Goal: Information Seeking & Learning: Compare options

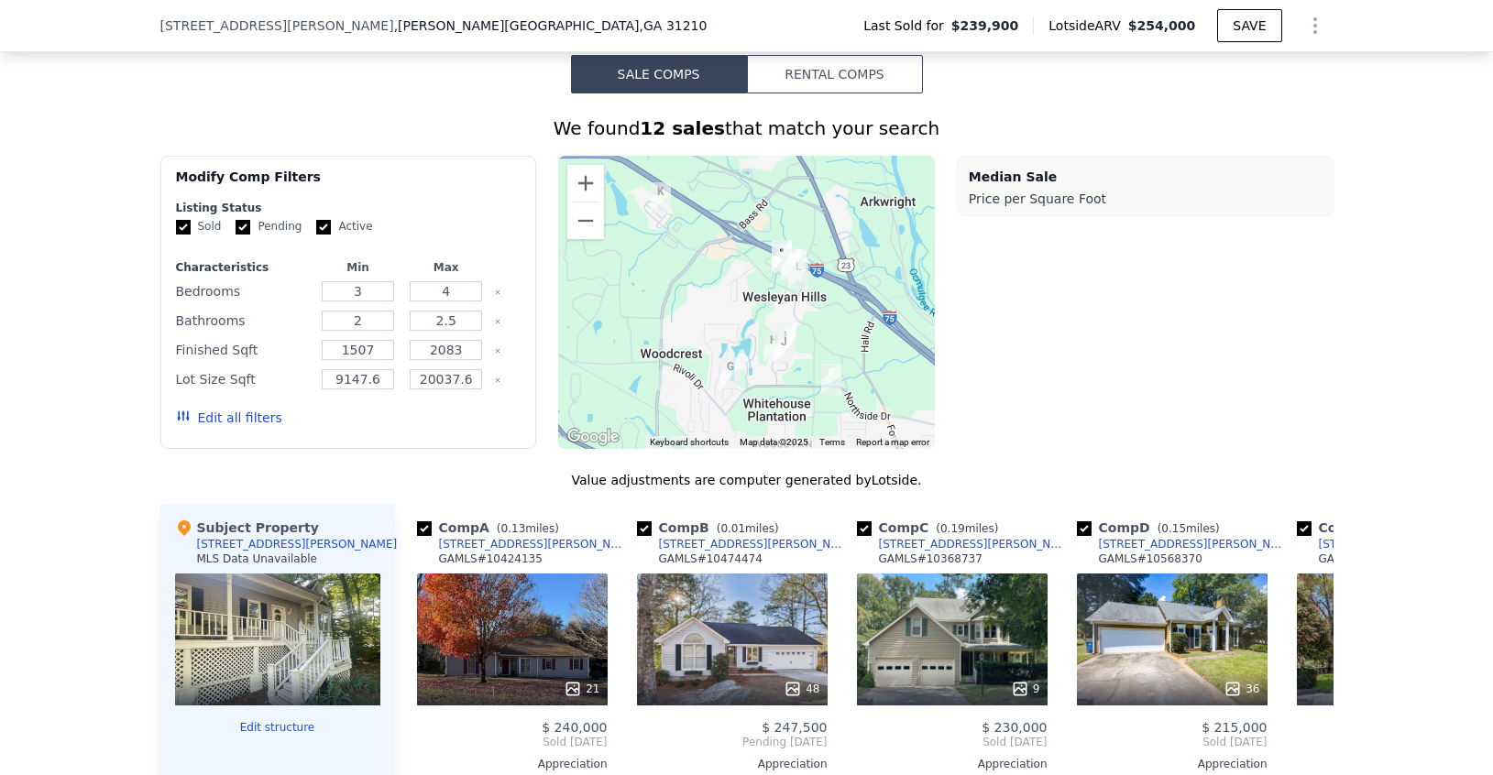
scroll to position [1503, 0]
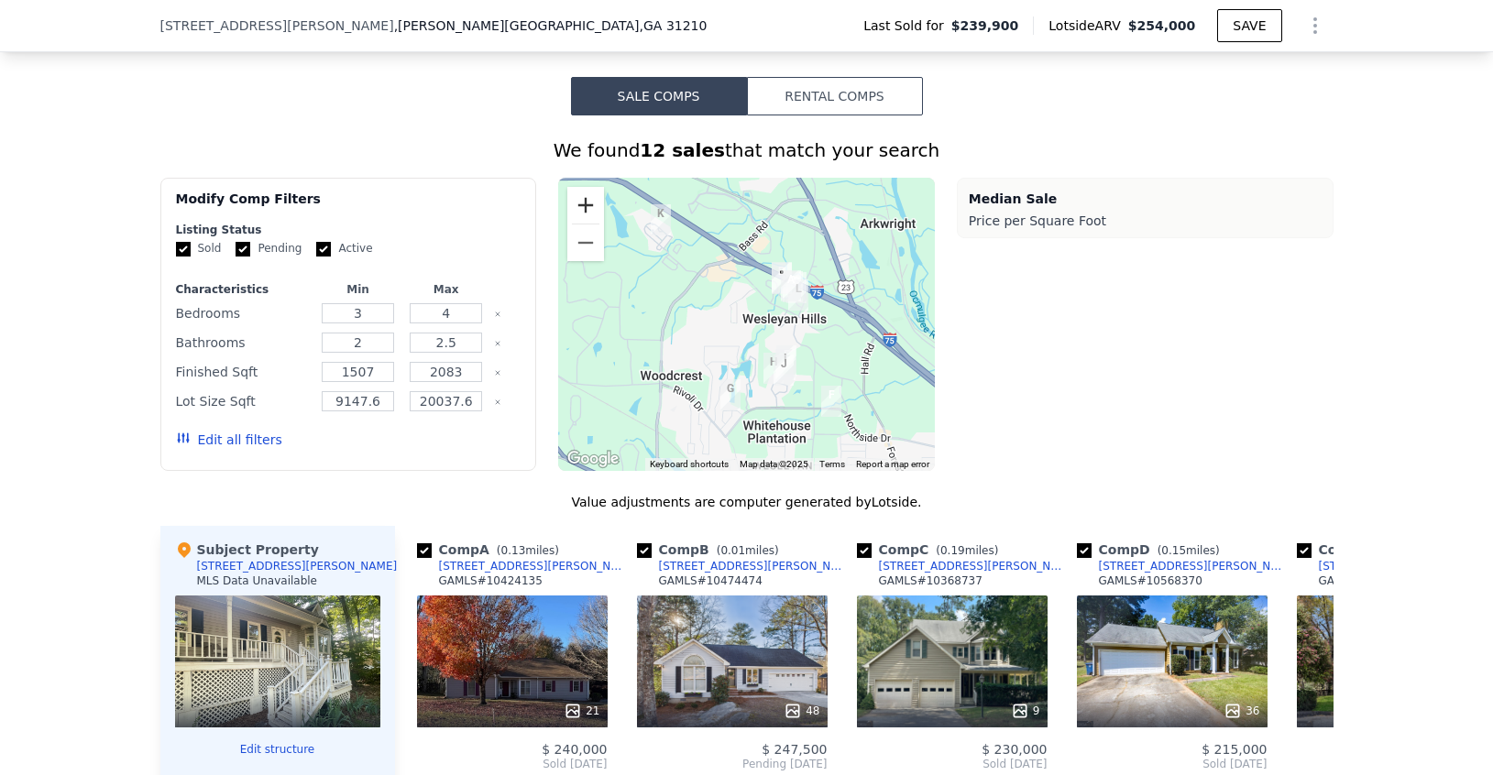
click at [588, 193] on button "Zoom in" at bounding box center [585, 205] width 37 height 37
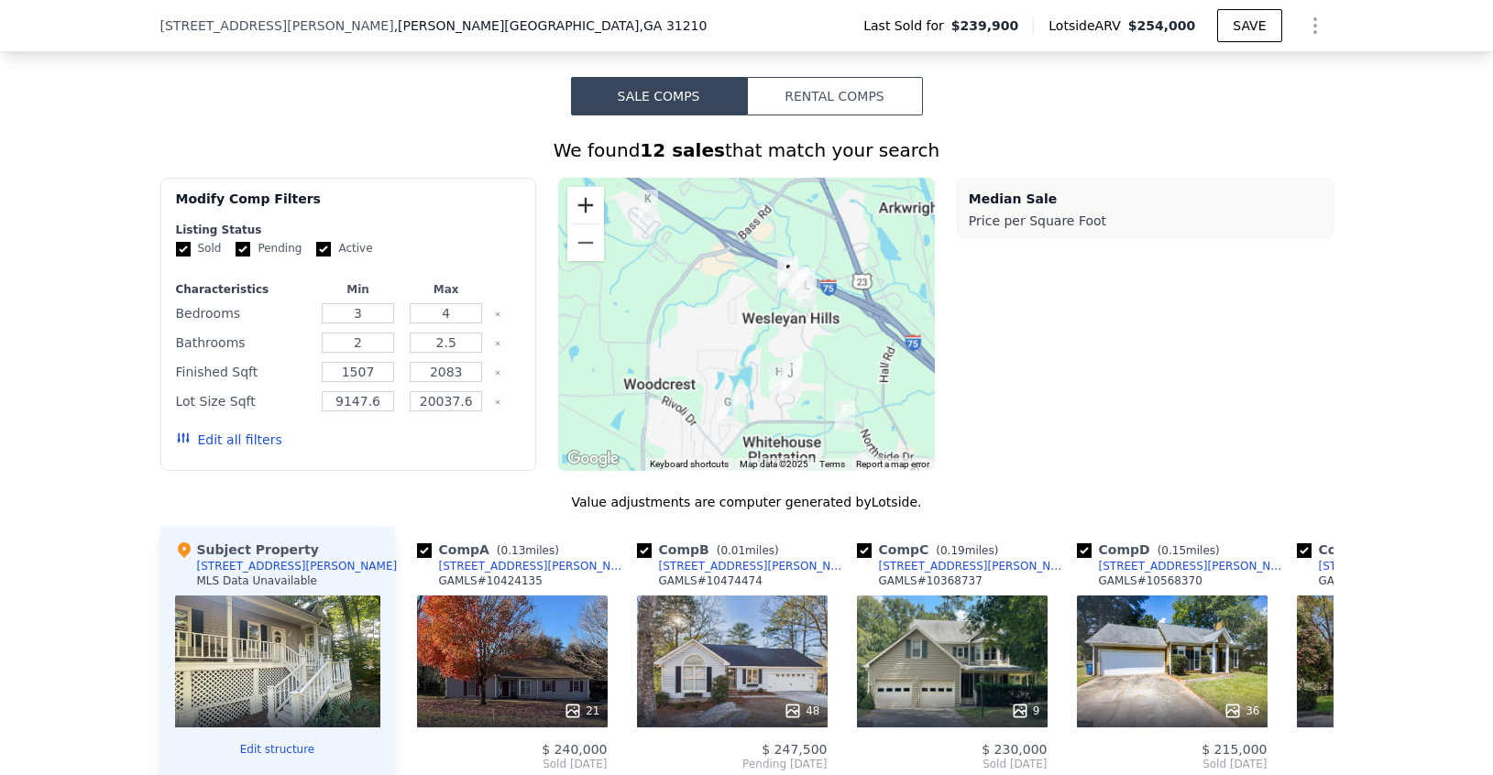
click at [588, 193] on button "Zoom in" at bounding box center [585, 205] width 37 height 37
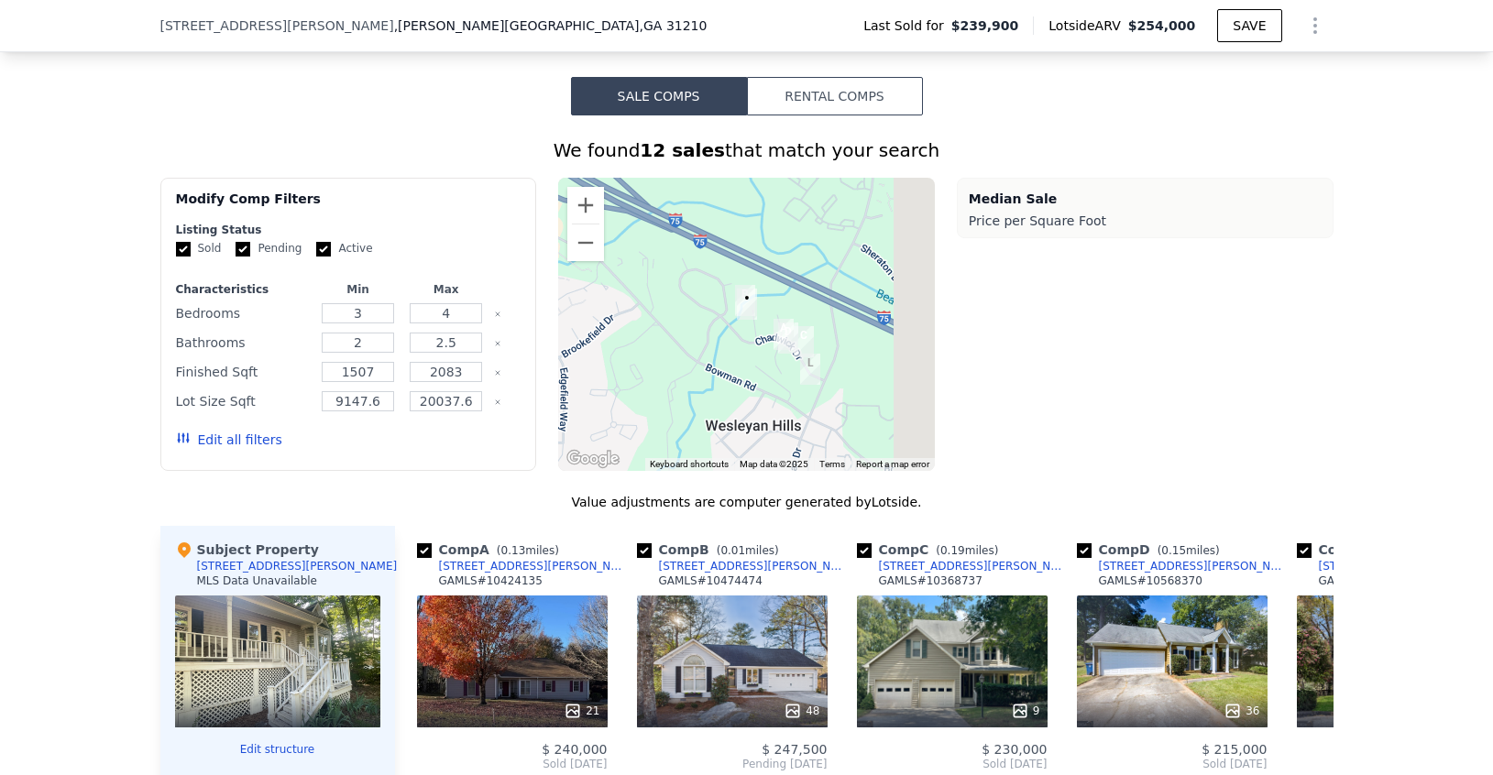
drag, startPoint x: 796, startPoint y: 264, endPoint x: 652, endPoint y: 388, distance: 190.4
click at [652, 388] on div at bounding box center [746, 324] width 377 height 293
click at [589, 203] on button "Zoom in" at bounding box center [585, 205] width 37 height 37
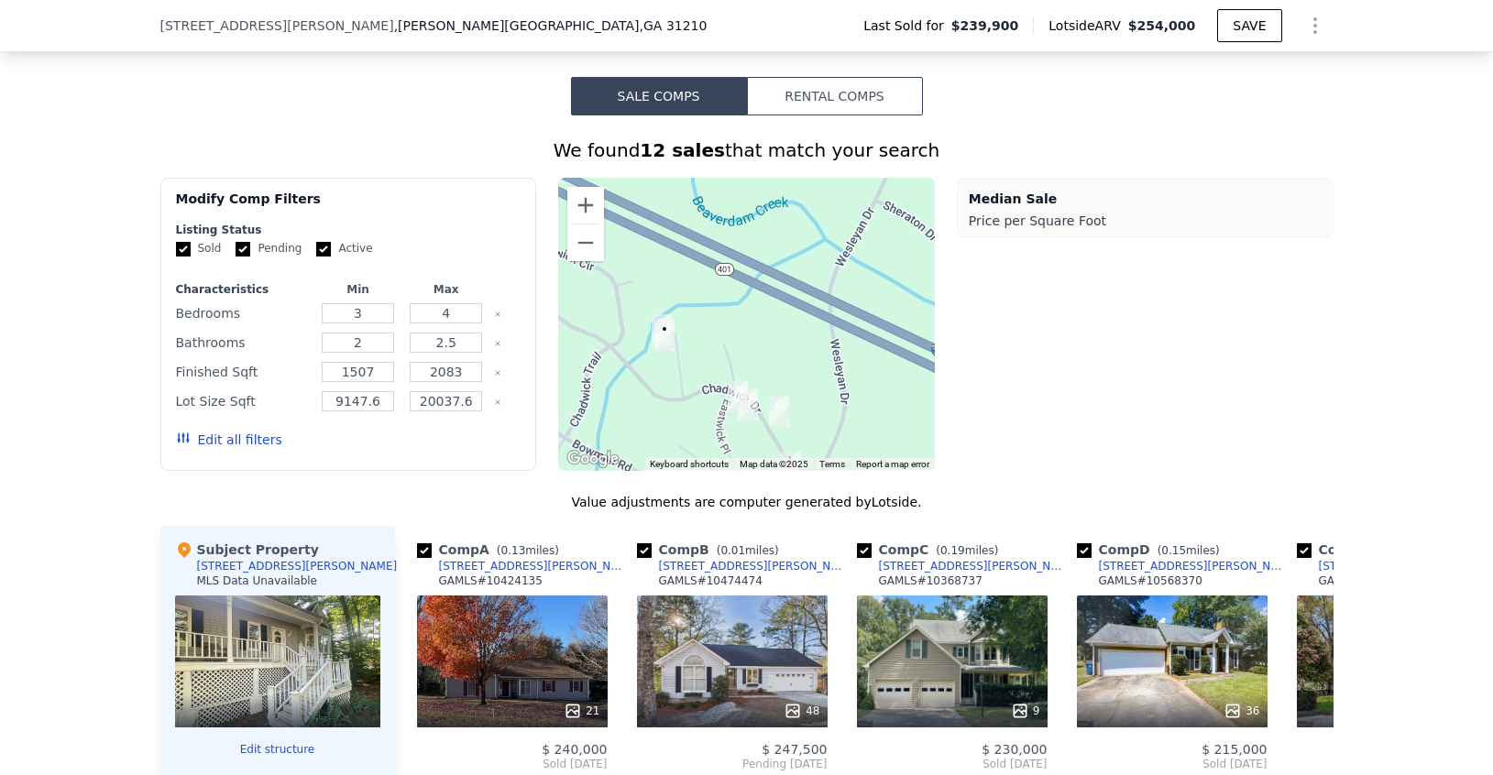
drag, startPoint x: 676, startPoint y: 249, endPoint x: 584, endPoint y: 293, distance: 102.5
click at [584, 293] on div at bounding box center [746, 324] width 377 height 293
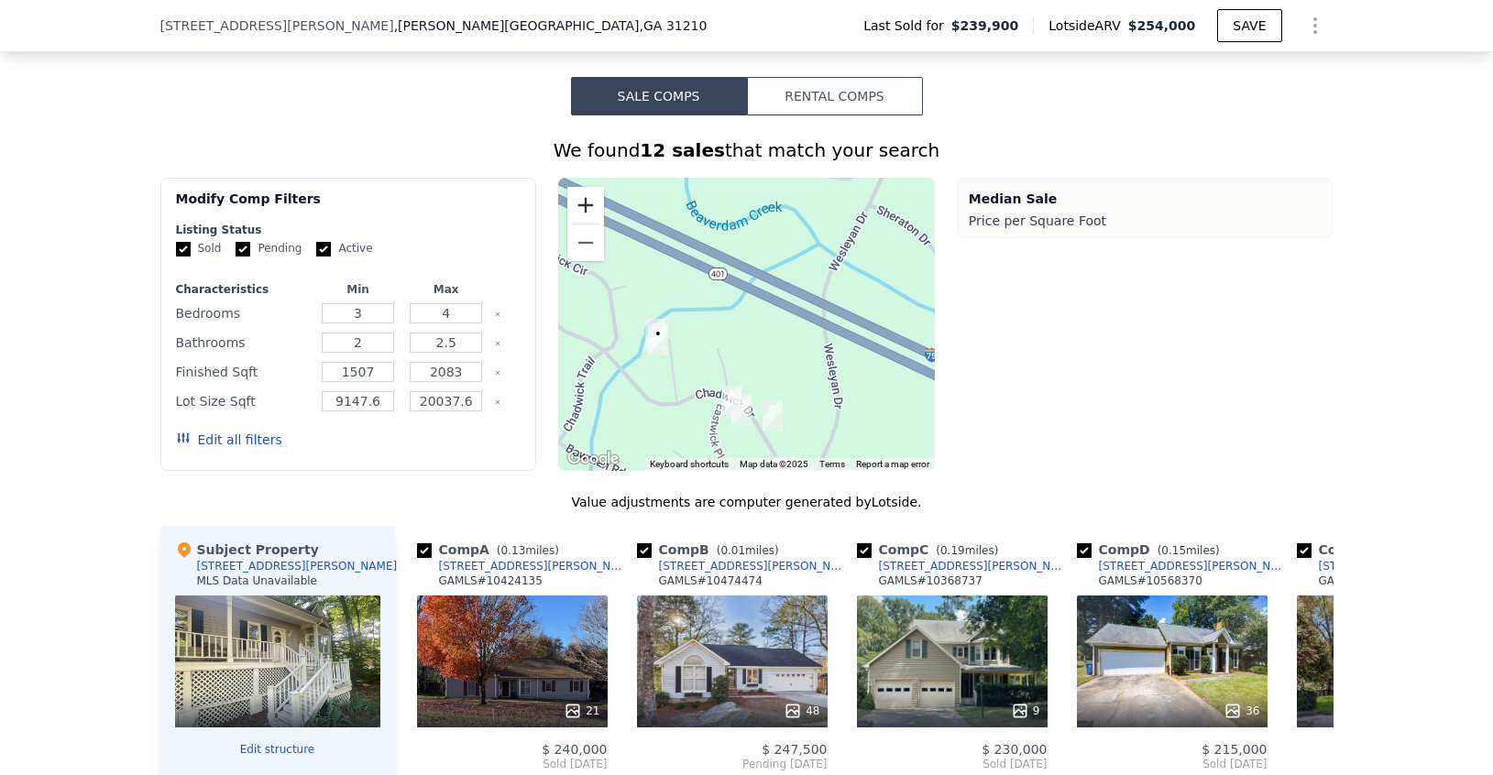
click at [584, 202] on button "Zoom in" at bounding box center [585, 205] width 37 height 37
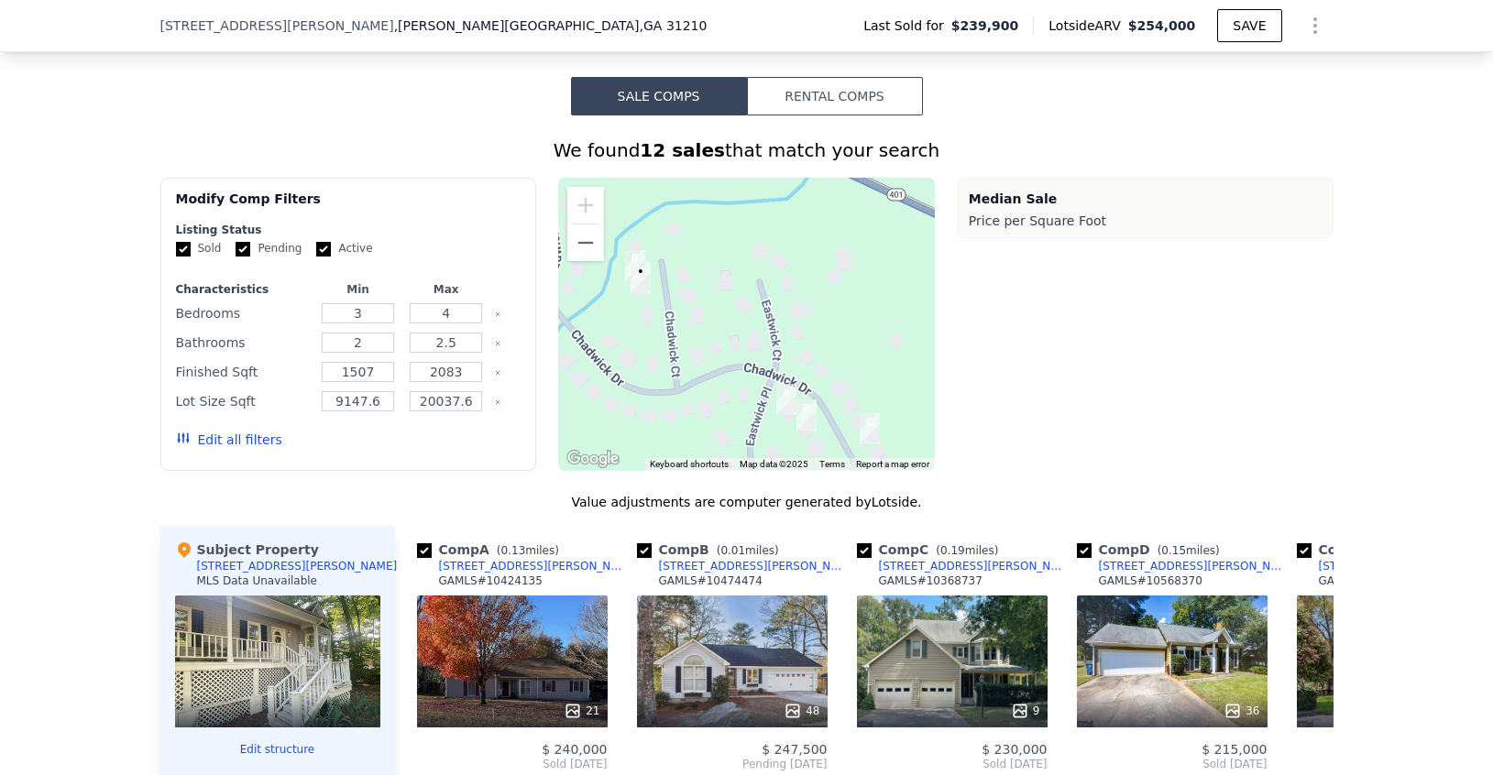
drag, startPoint x: 741, startPoint y: 276, endPoint x: 811, endPoint y: 181, distance: 117.3
click at [811, 181] on div at bounding box center [746, 324] width 377 height 293
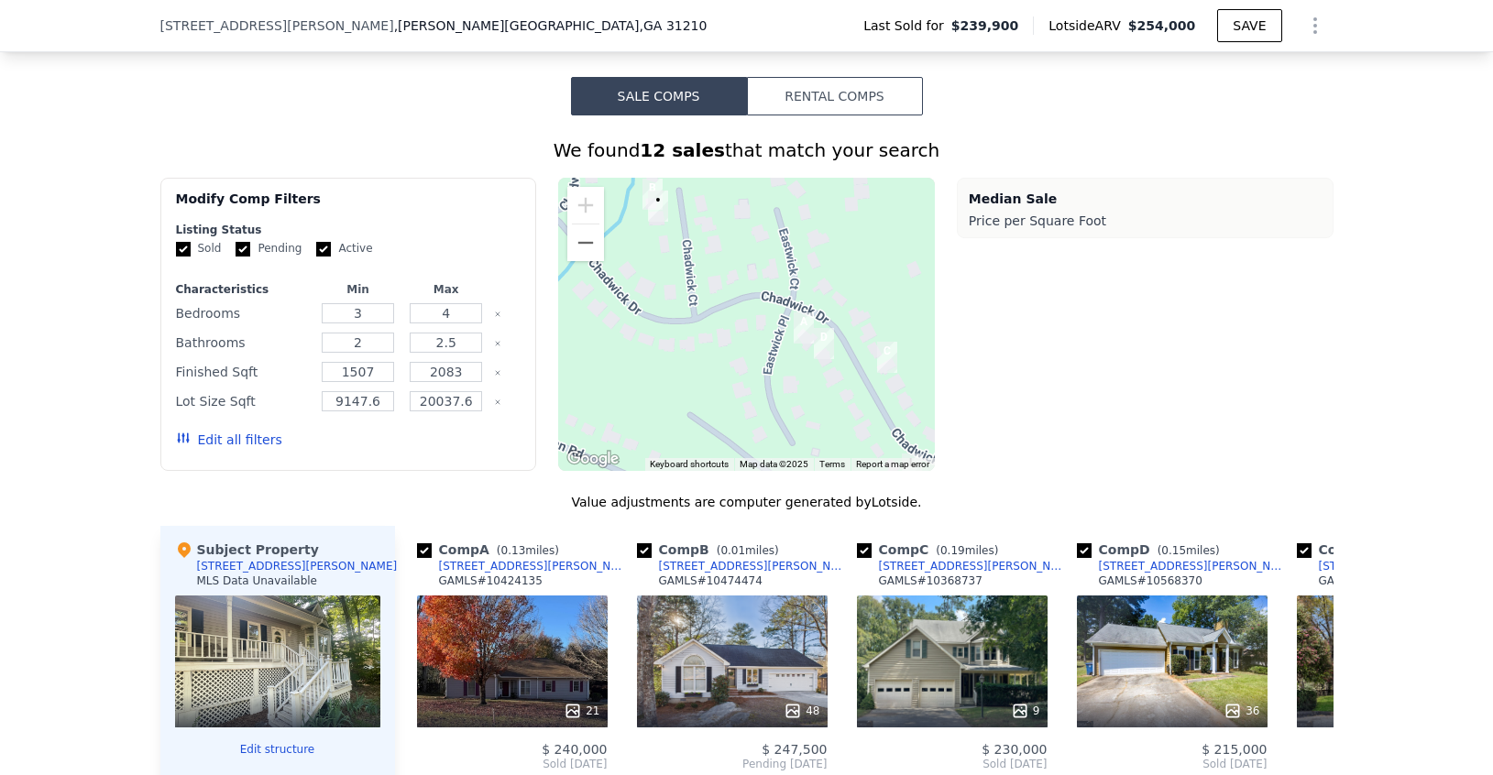
drag, startPoint x: 805, startPoint y: 279, endPoint x: 824, endPoint y: 206, distance: 75.6
click at [824, 206] on div at bounding box center [746, 324] width 377 height 293
click at [595, 243] on button "Zoom out" at bounding box center [585, 243] width 37 height 37
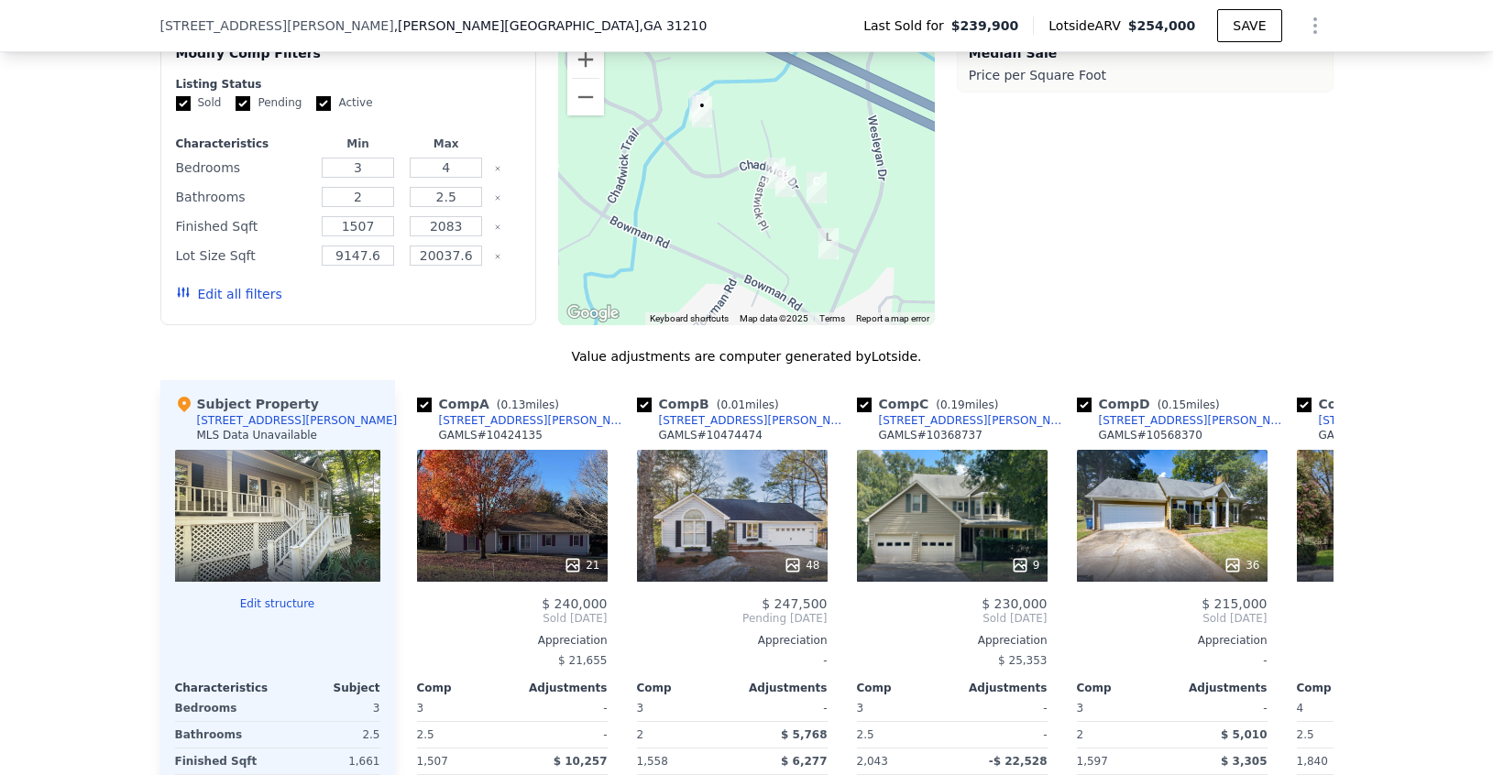
scroll to position [1661, 0]
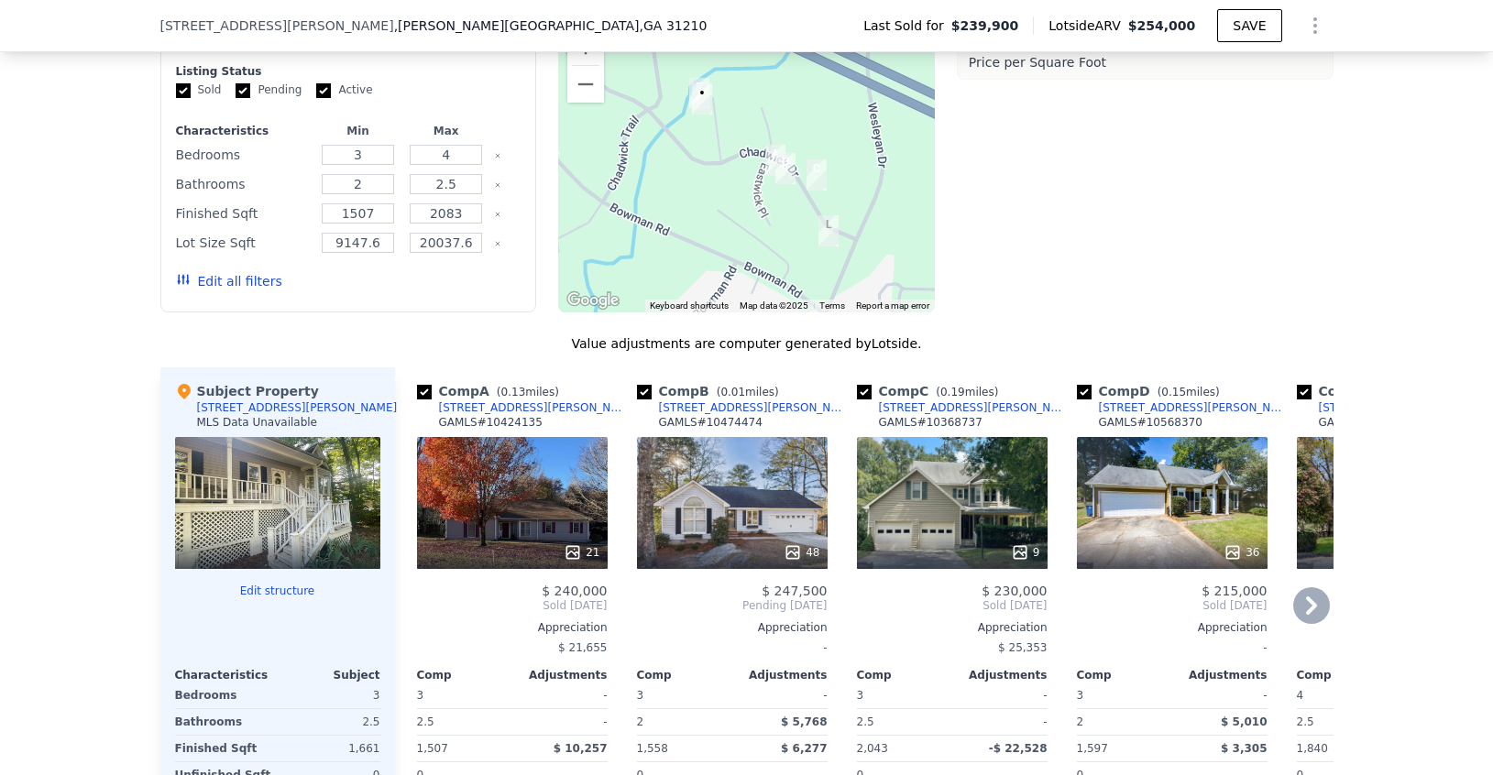
click at [862, 388] on input "checkbox" at bounding box center [864, 392] width 15 height 15
checkbox input "false"
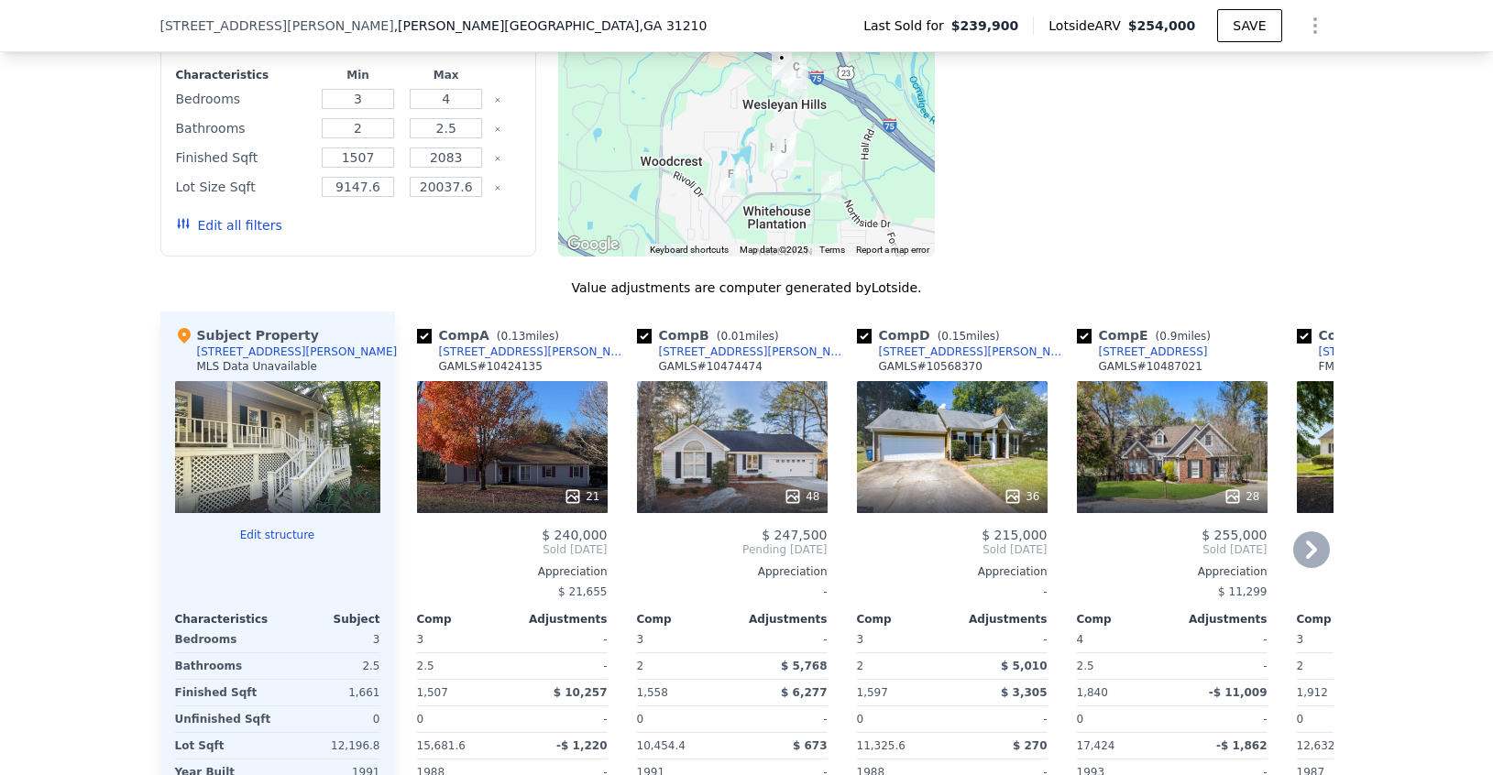
scroll to position [1738, 0]
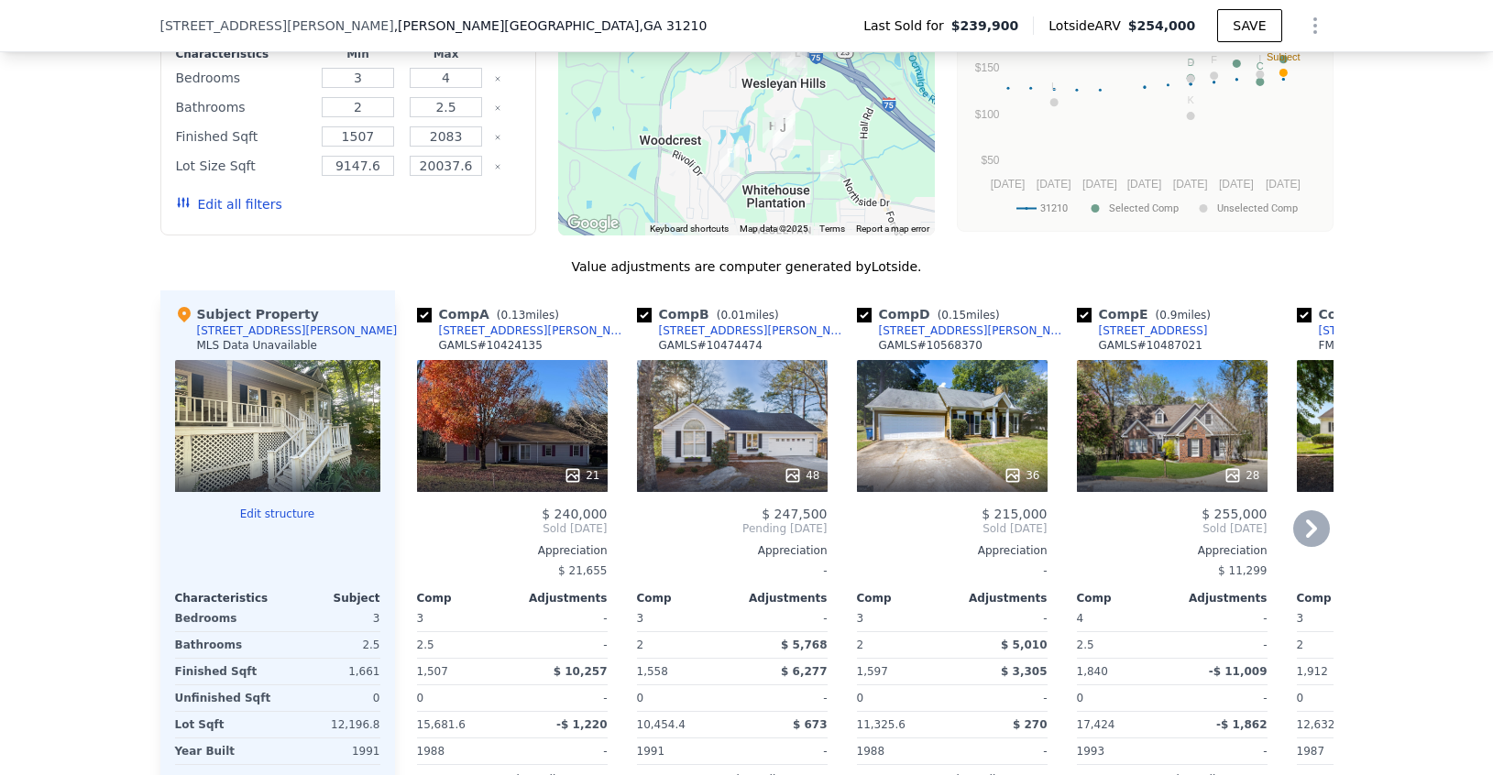
click at [1318, 422] on div "27" at bounding box center [1392, 426] width 191 height 132
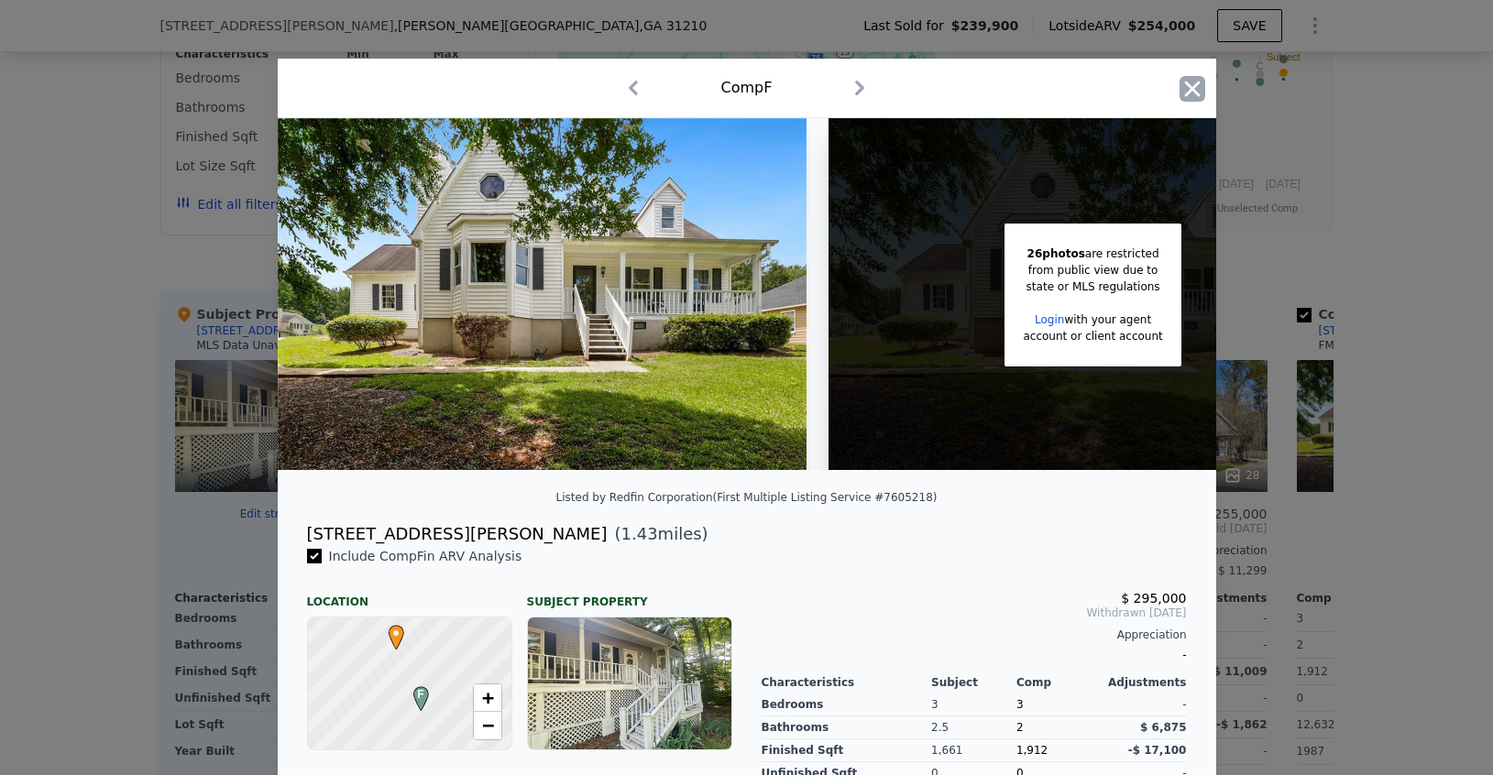
click at [1198, 93] on icon "button" at bounding box center [1192, 89] width 26 height 26
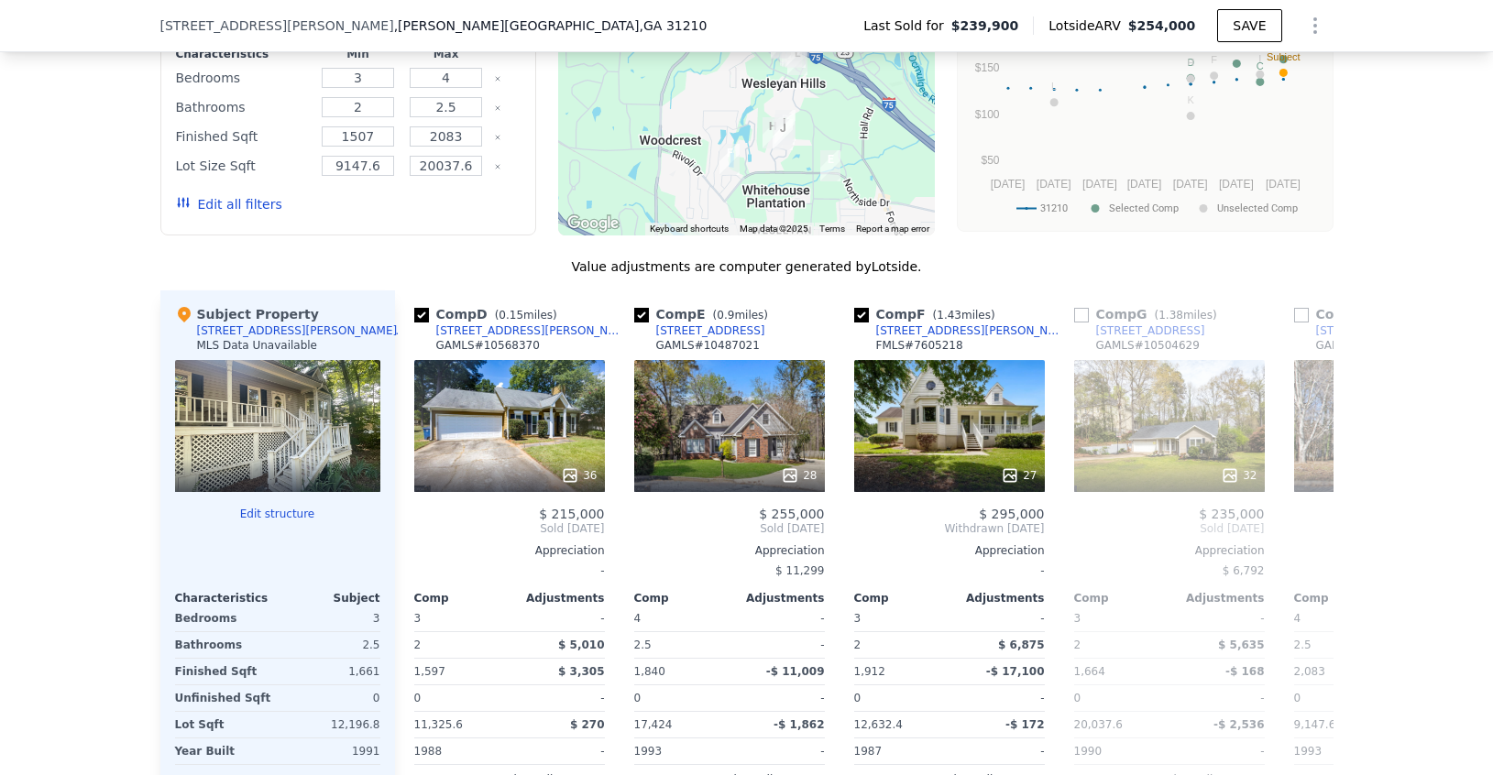
scroll to position [0, 452]
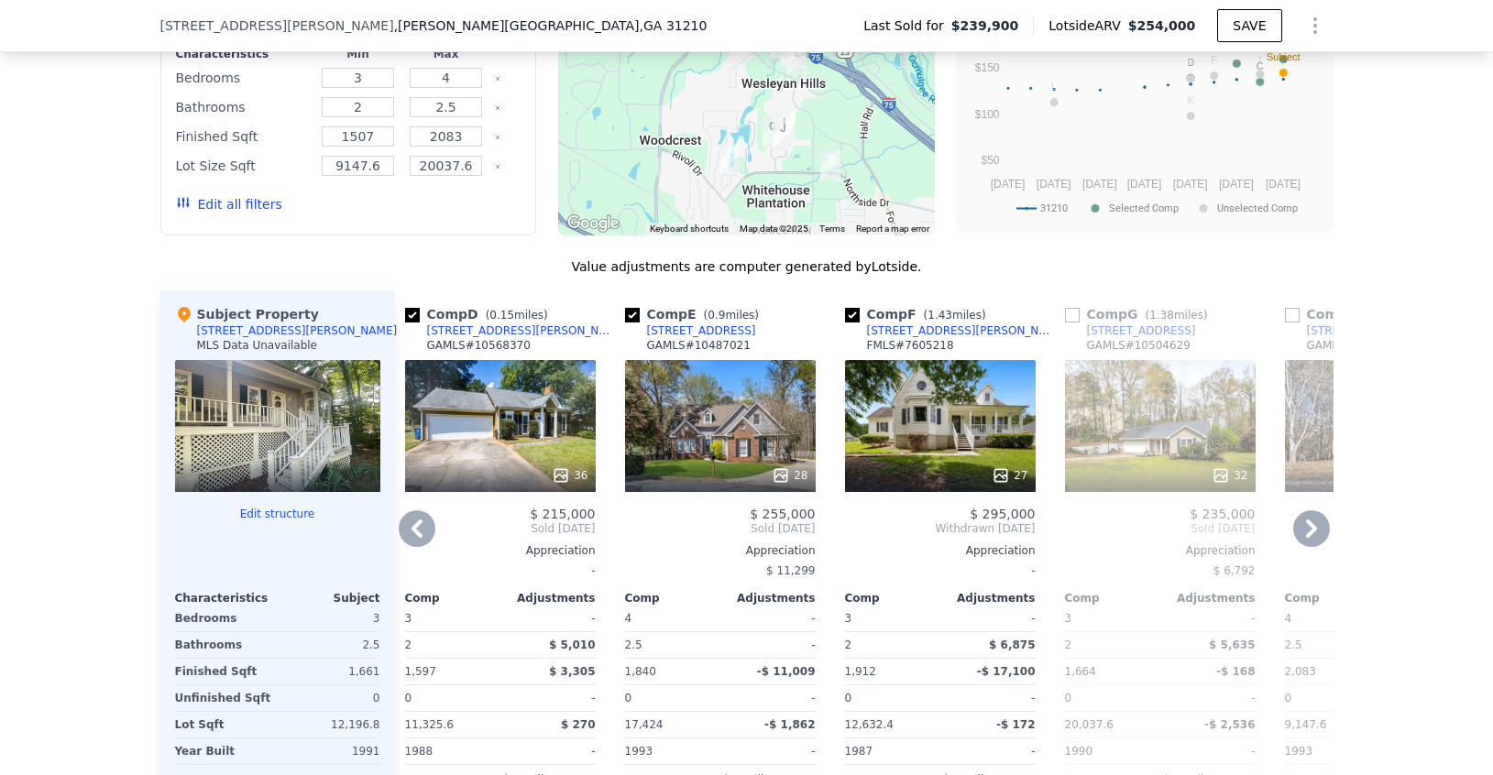
click at [854, 312] on input "checkbox" at bounding box center [852, 315] width 15 height 15
checkbox input "false"
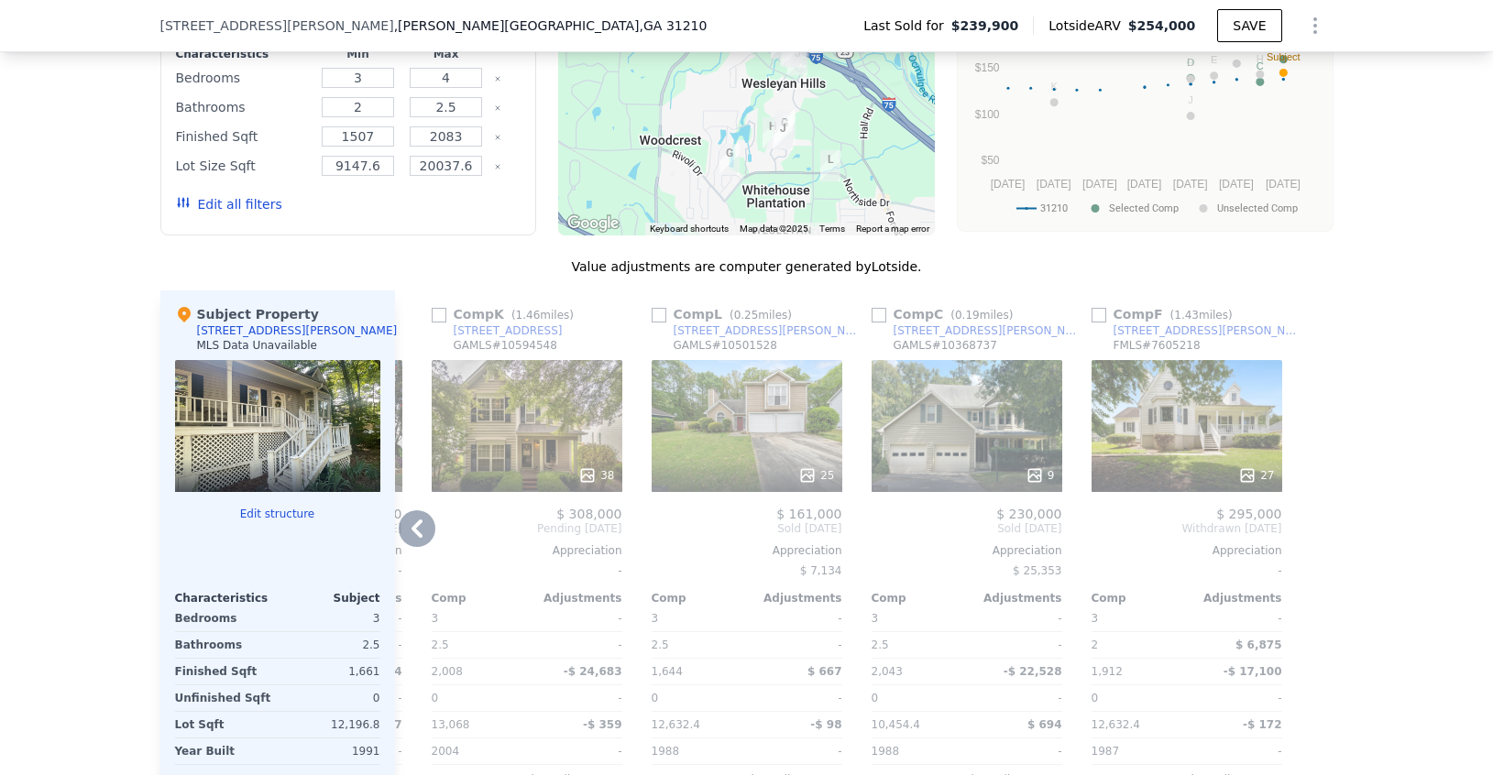
scroll to position [0, 0]
click at [878, 314] on input "checkbox" at bounding box center [878, 315] width 15 height 15
checkbox input "true"
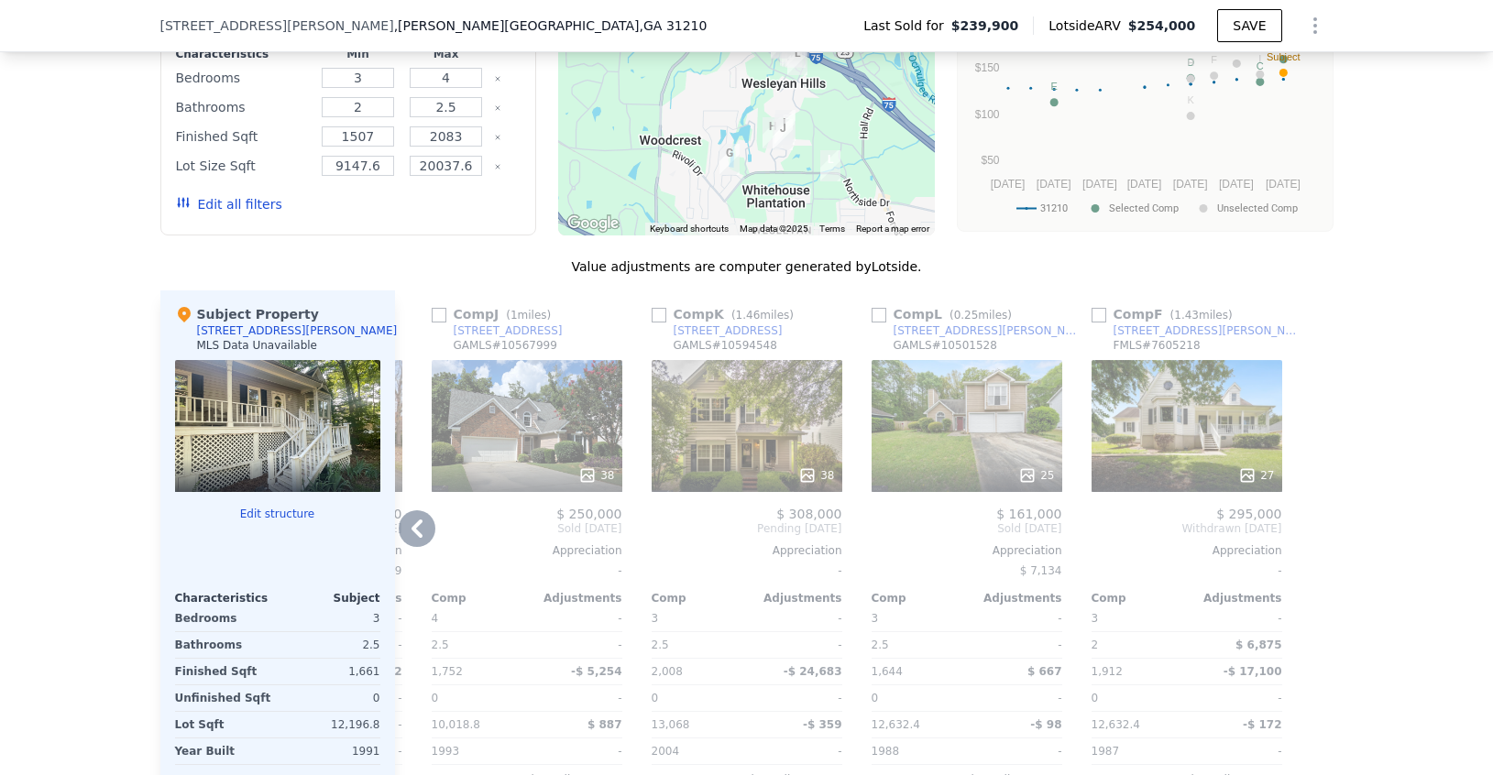
click at [878, 314] on input "checkbox" at bounding box center [878, 315] width 15 height 15
checkbox input "true"
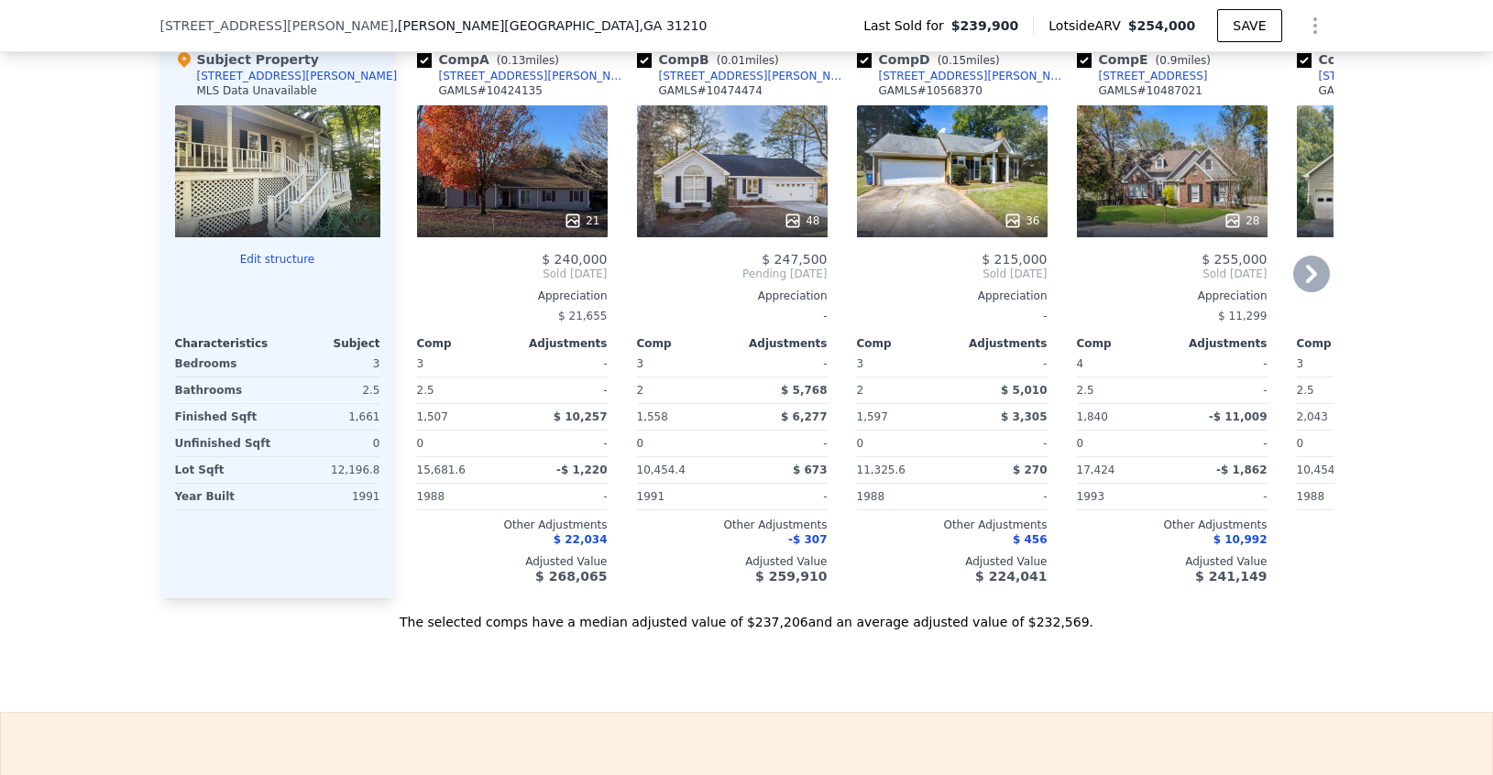
click at [873, 531] on div "Other Adjustments" at bounding box center [952, 525] width 191 height 15
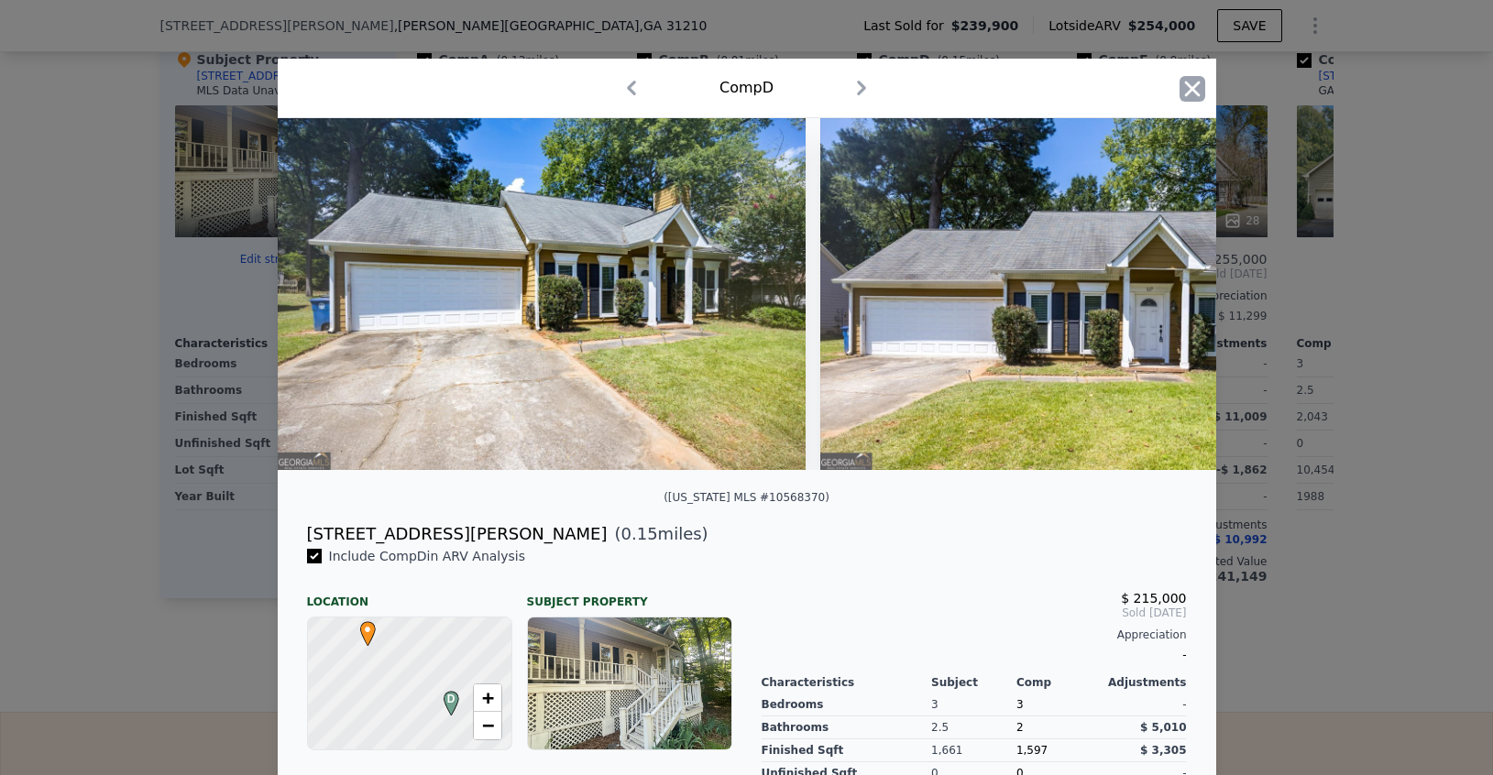
click at [1183, 97] on icon "button" at bounding box center [1192, 89] width 26 height 26
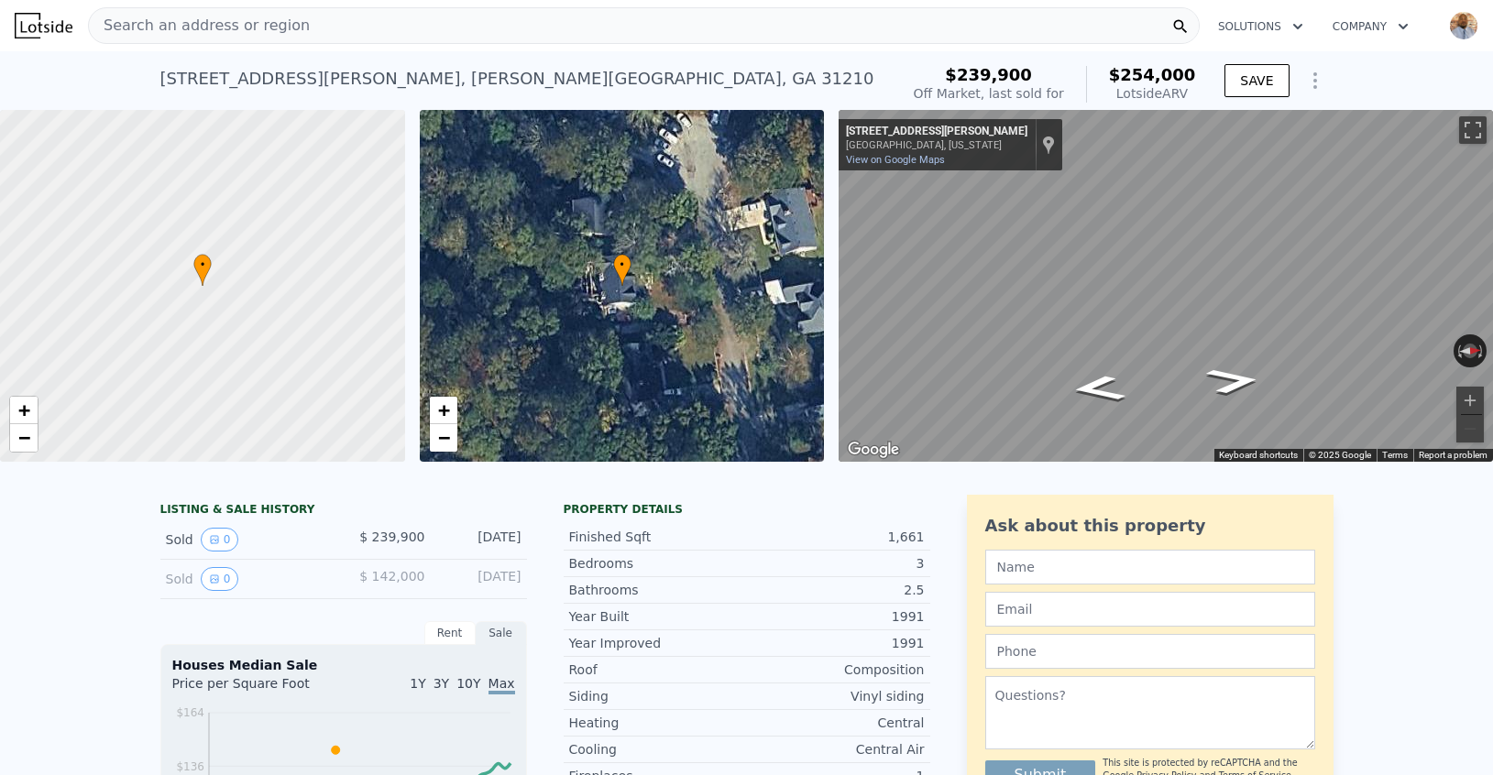
checkbox input "true"
checkbox input "false"
click at [169, 25] on span "Search an address or region" at bounding box center [199, 26] width 221 height 22
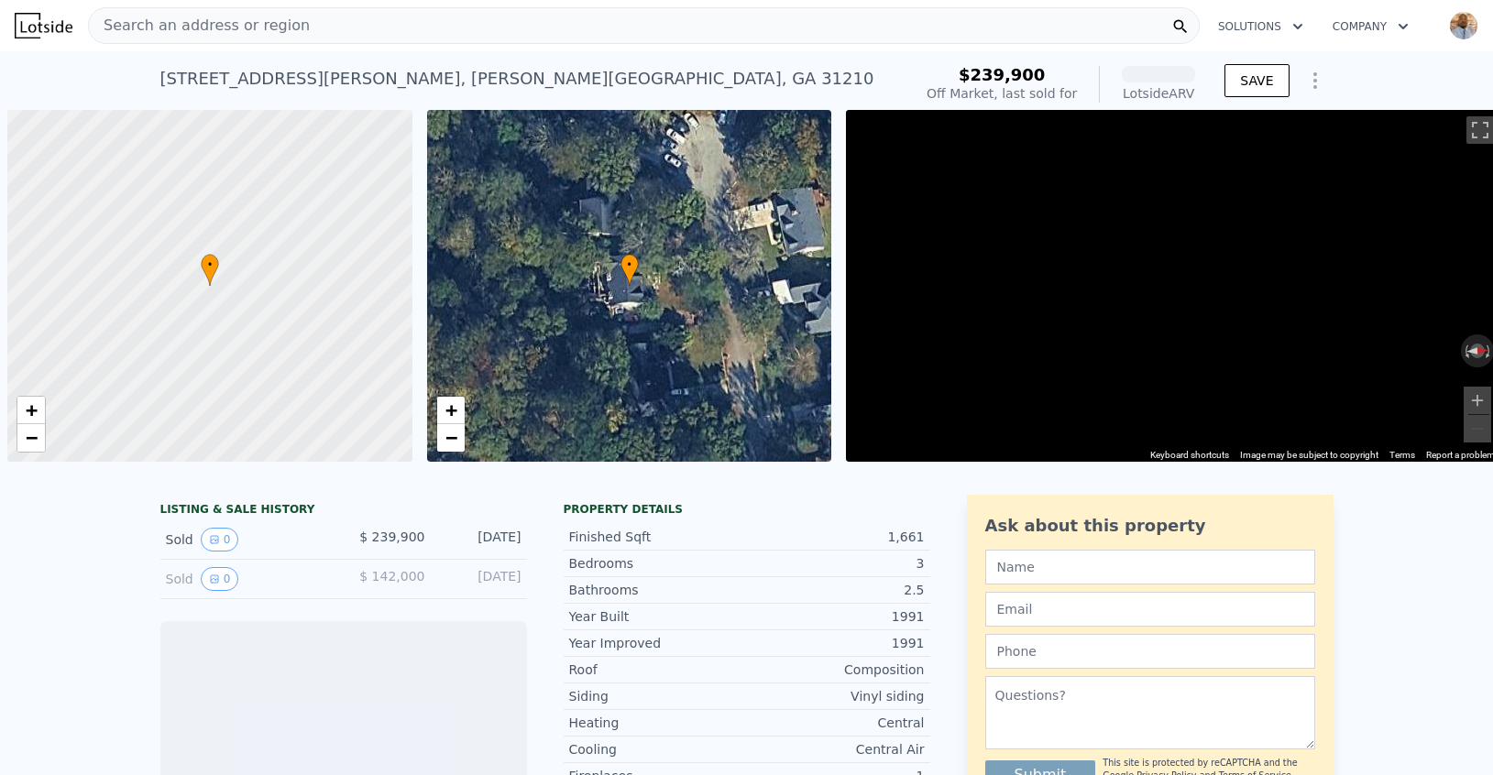
scroll to position [0, 7]
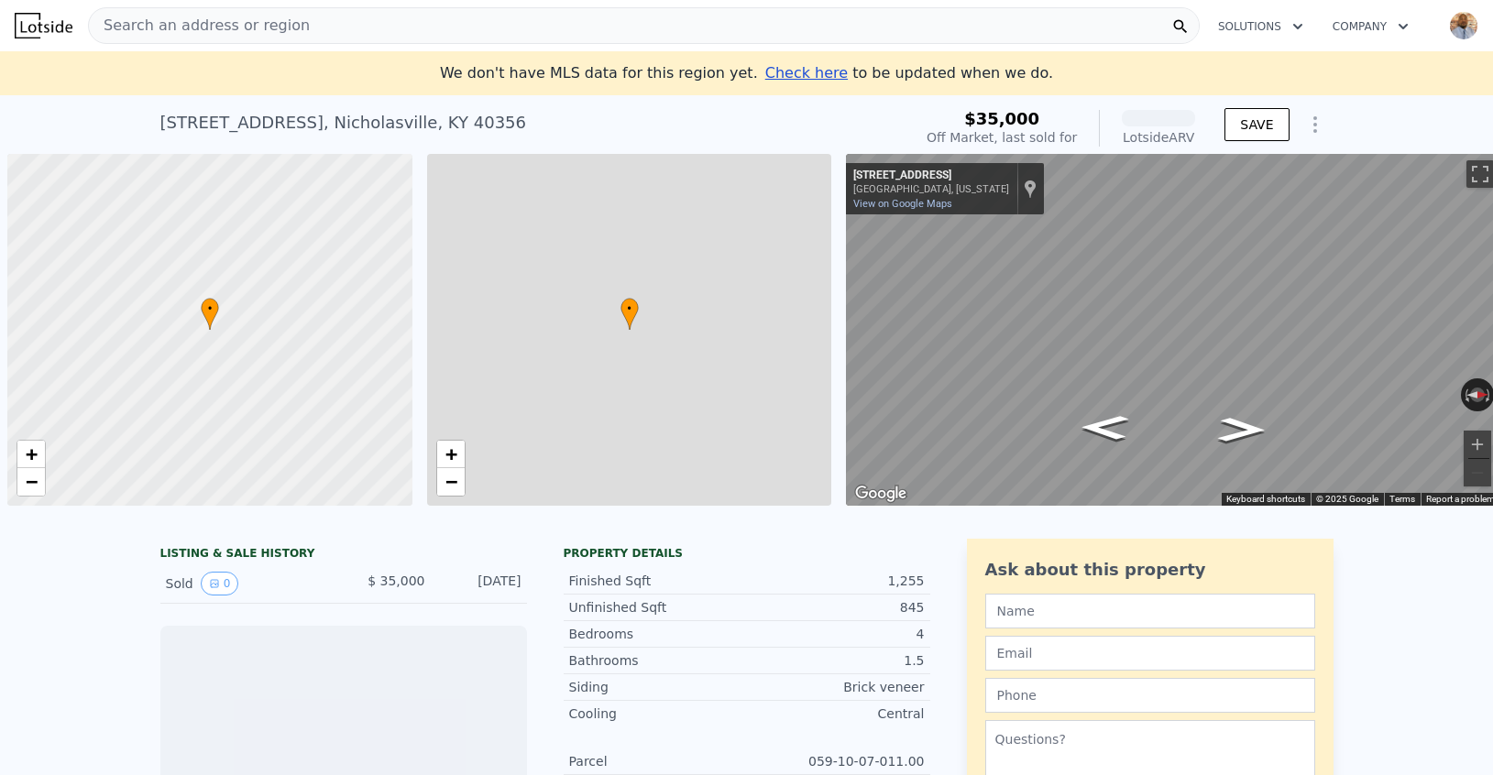
scroll to position [0, 7]
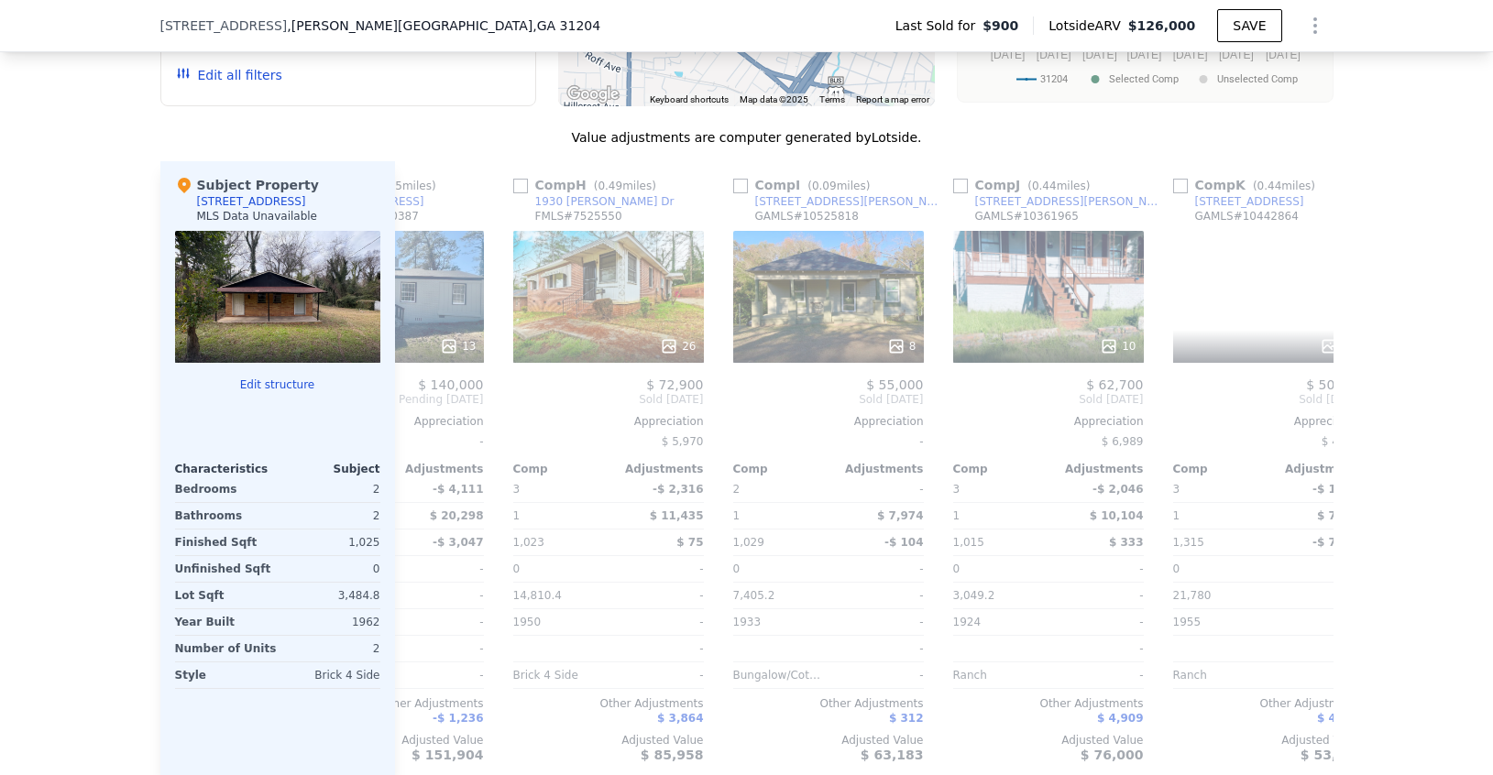
scroll to position [0, 1447]
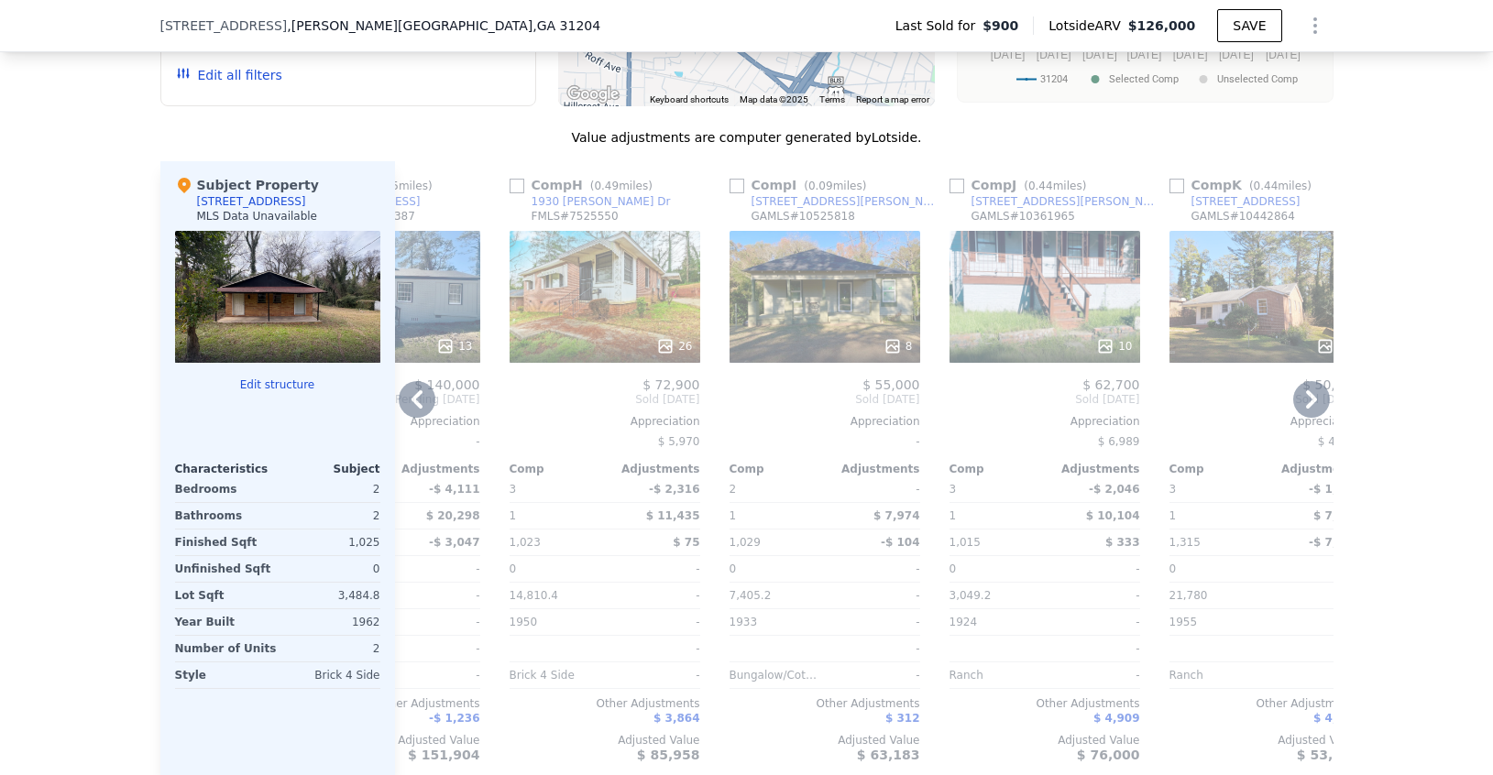
click at [737, 187] on input "checkbox" at bounding box center [736, 186] width 15 height 15
checkbox input "true"
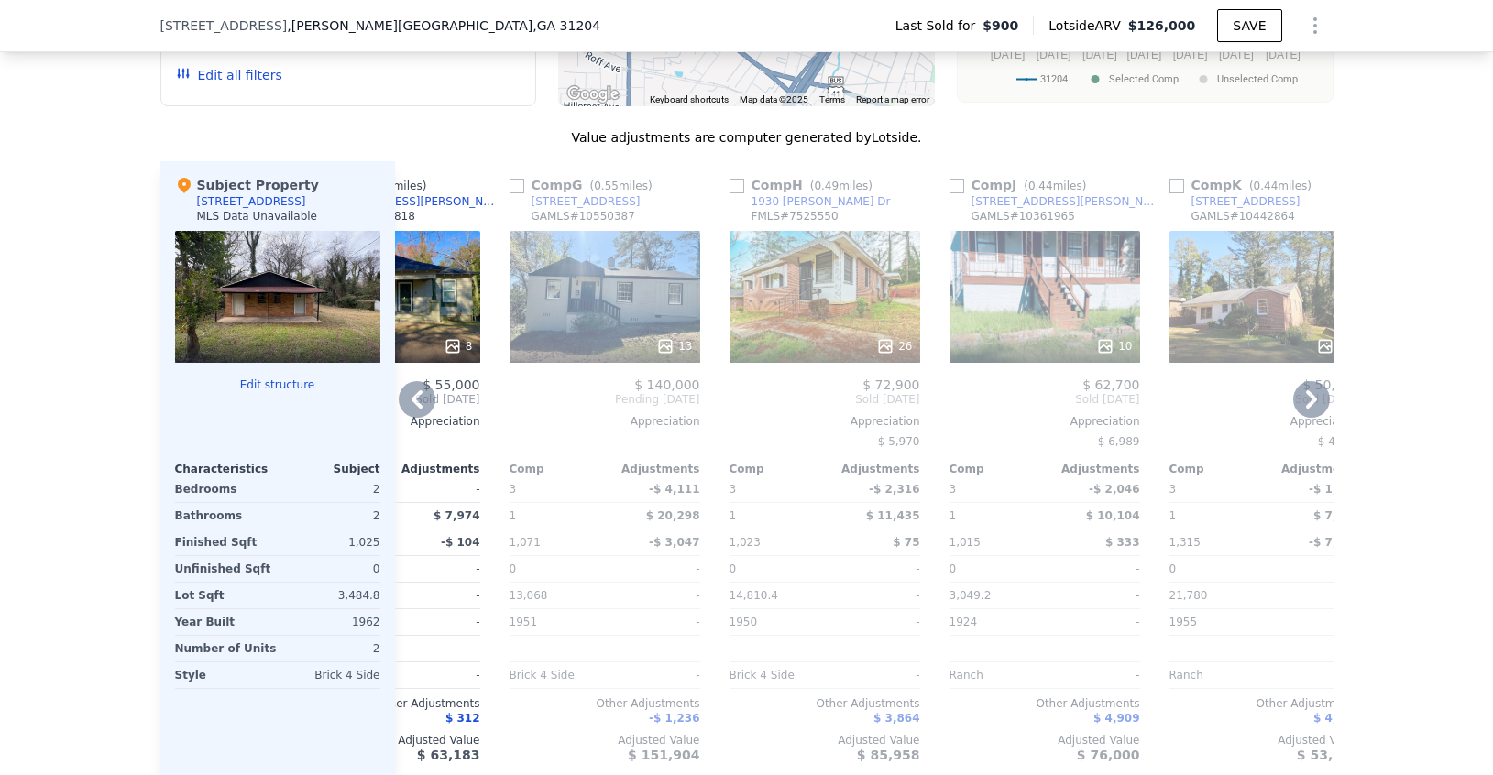
click at [961, 190] on input "checkbox" at bounding box center [956, 186] width 15 height 15
checkbox input "true"
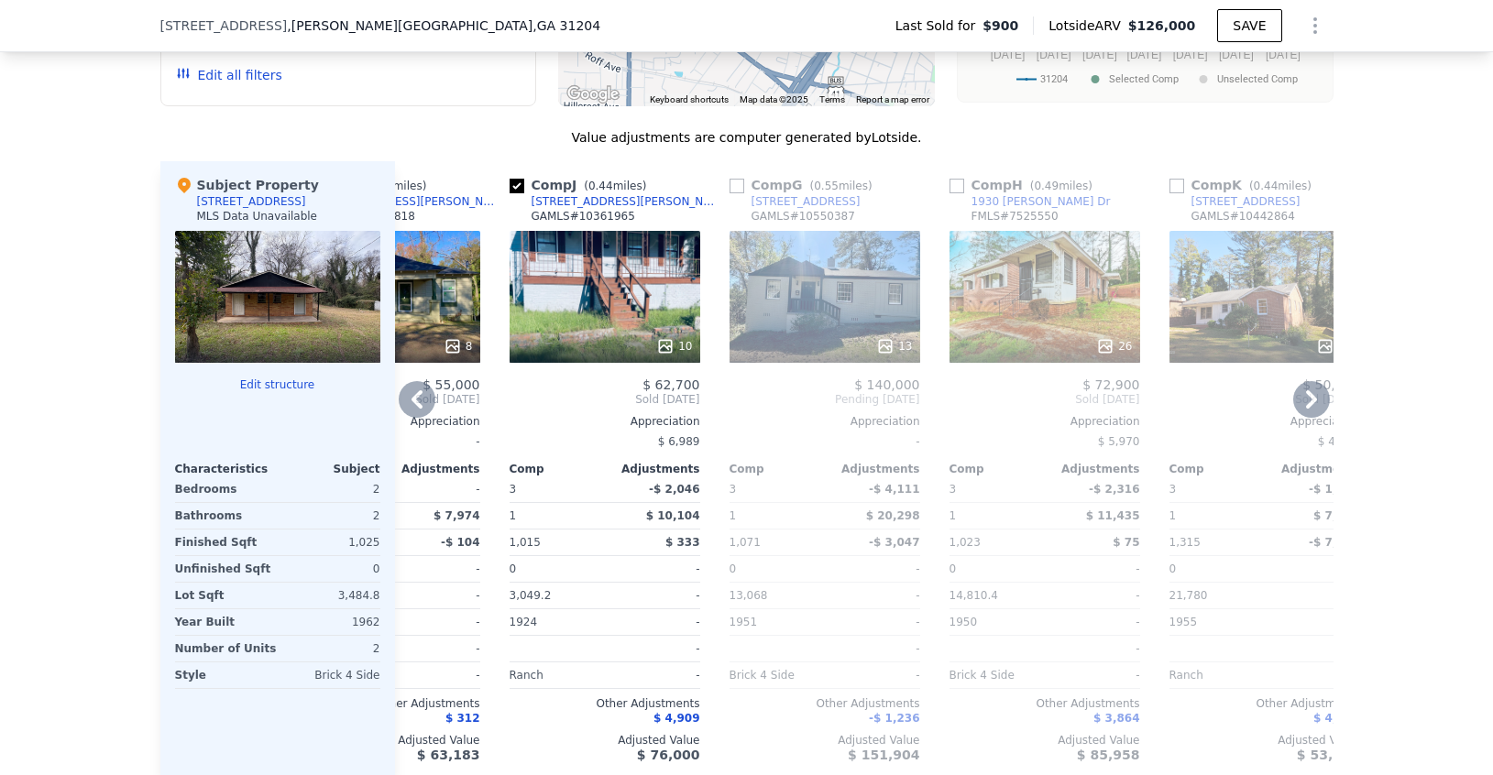
click at [1177, 184] on input "checkbox" at bounding box center [1176, 186] width 15 height 15
checkbox input "true"
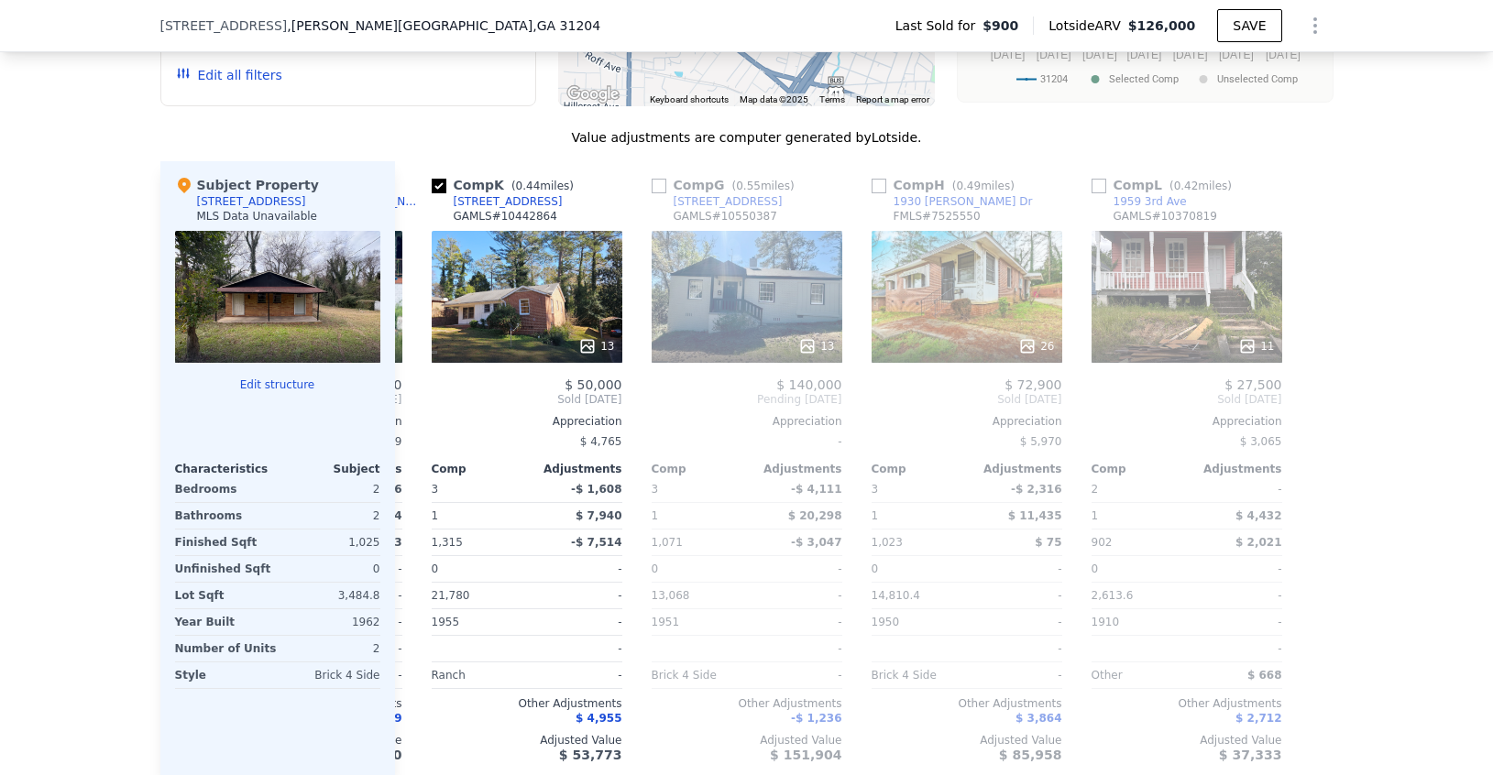
scroll to position [0, 1745]
click at [1097, 191] on input "checkbox" at bounding box center [1098, 186] width 15 height 15
checkbox input "true"
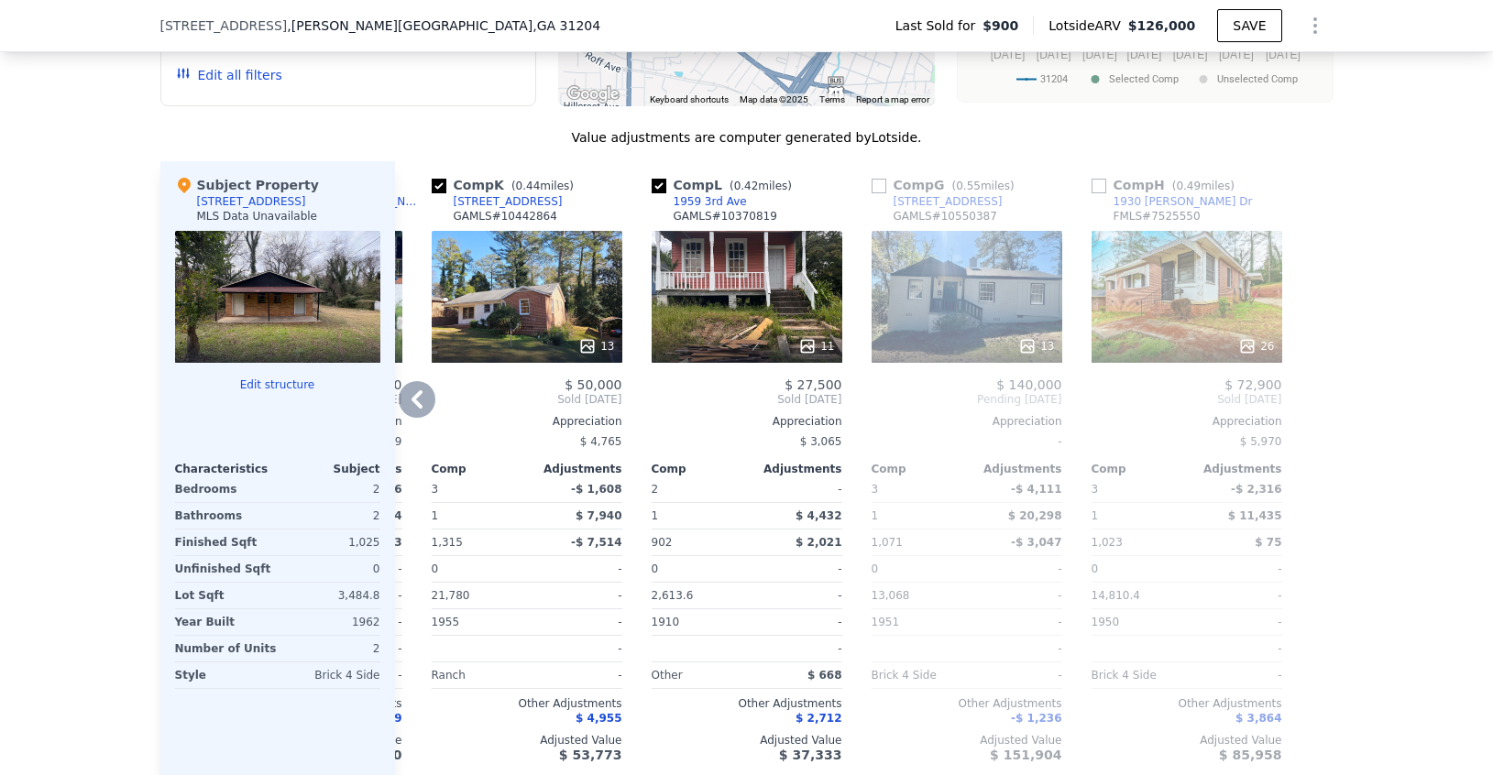
click at [1108, 186] on div "Comp H ( 0.49 miles)" at bounding box center [1166, 185] width 150 height 18
click at [1101, 186] on input "checkbox" at bounding box center [1098, 186] width 15 height 15
checkbox input "true"
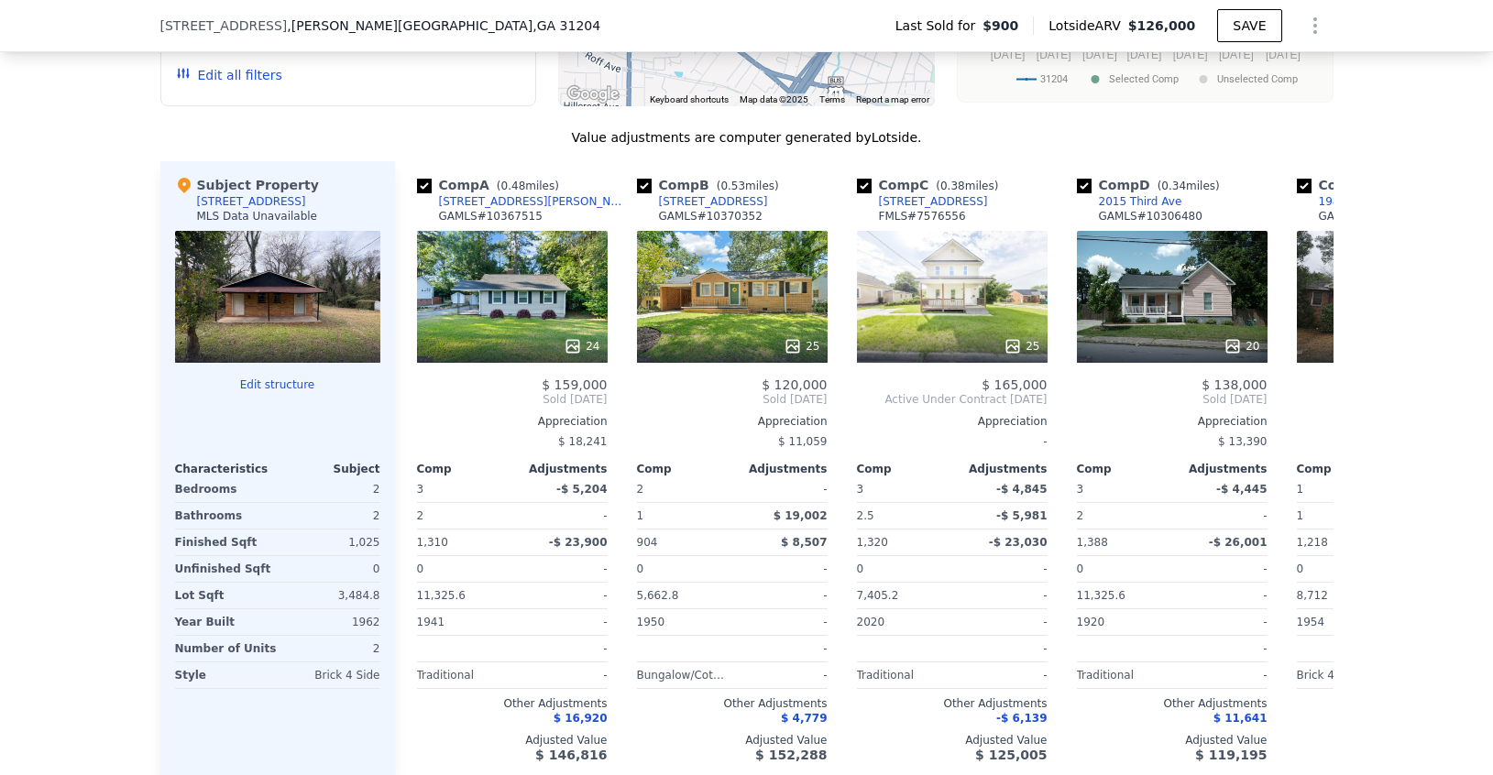
scroll to position [0, 0]
click at [645, 192] on input "checkbox" at bounding box center [644, 186] width 15 height 15
checkbox input "false"
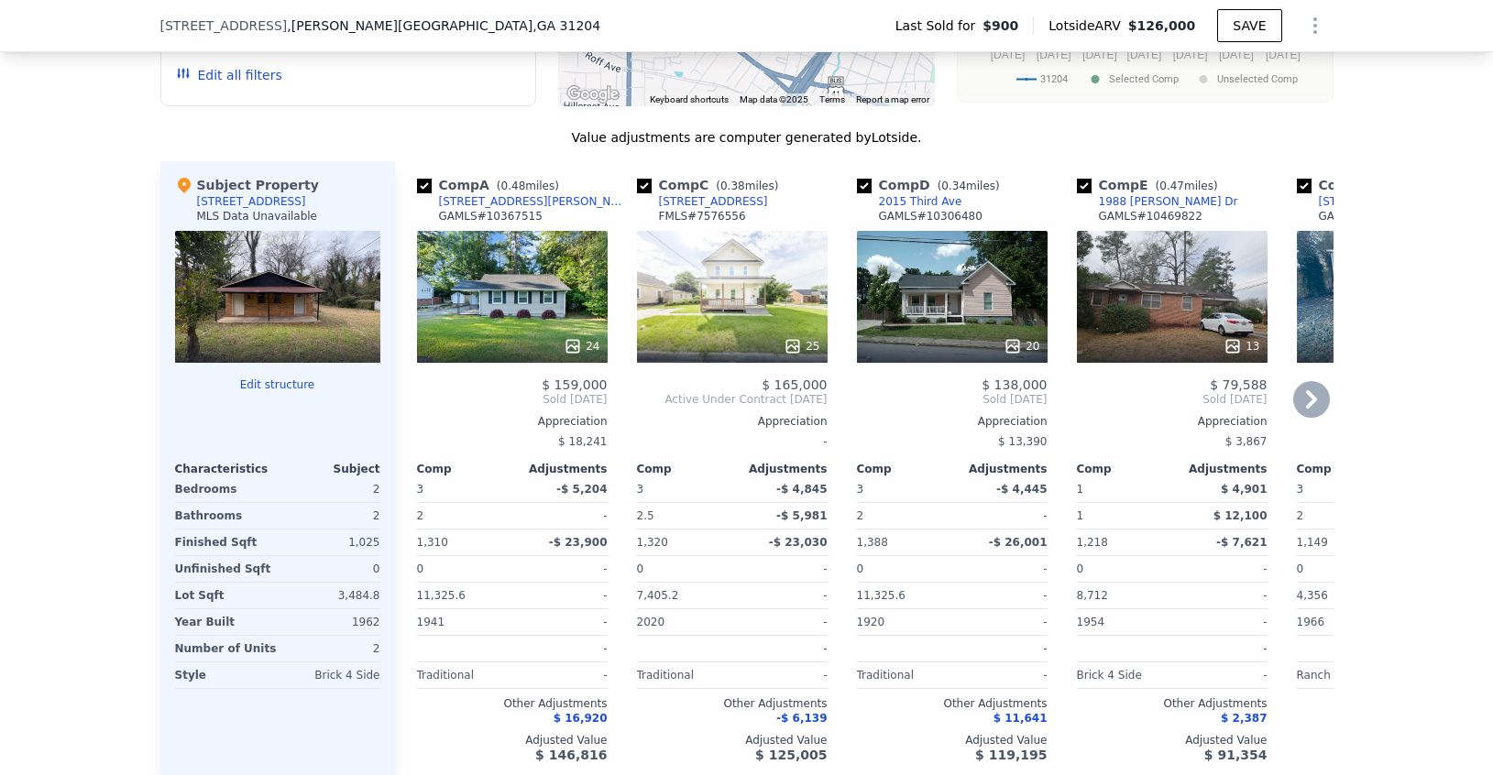
click at [425, 192] on input "checkbox" at bounding box center [424, 186] width 15 height 15
checkbox input "false"
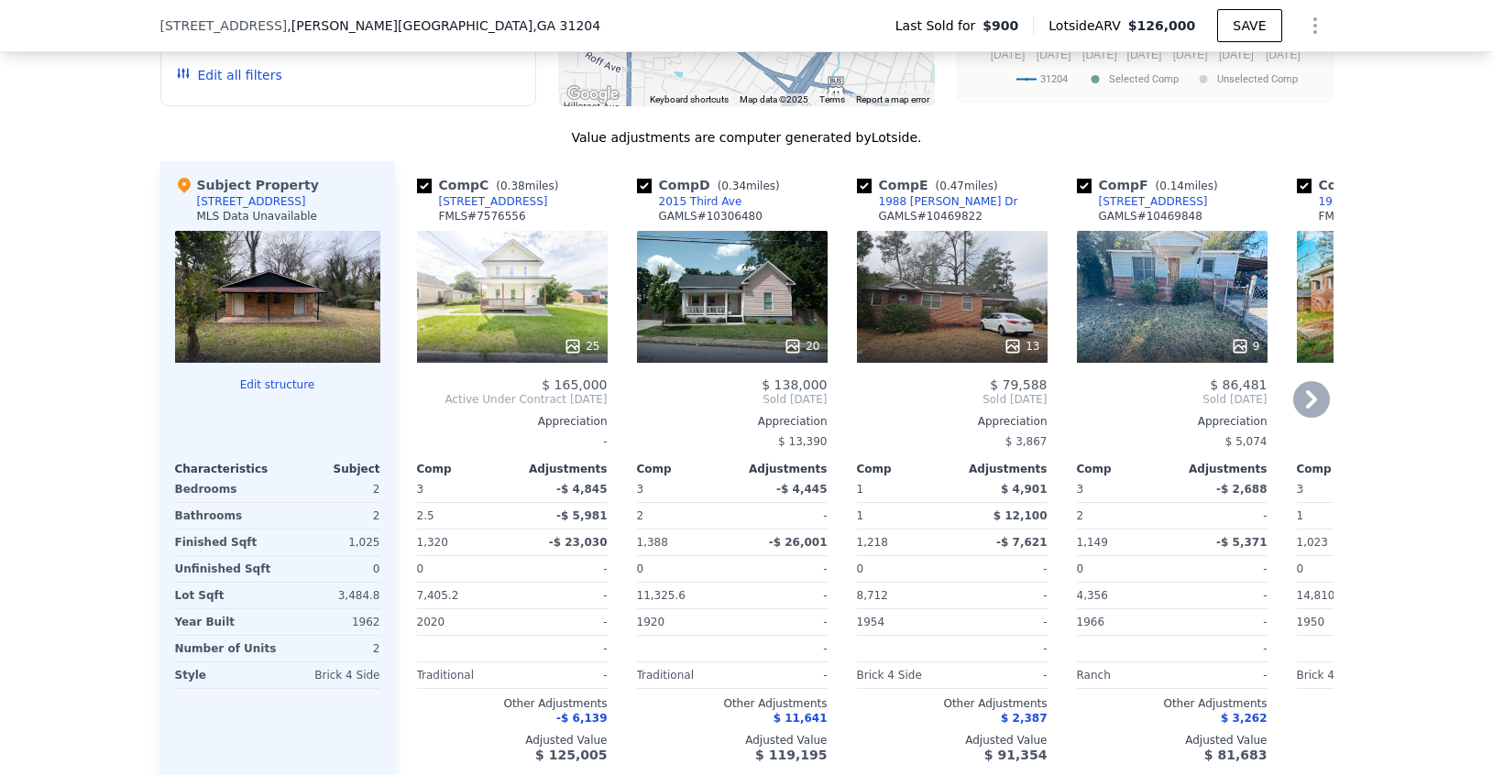
click at [425, 192] on input "checkbox" at bounding box center [424, 186] width 15 height 15
checkbox input "false"
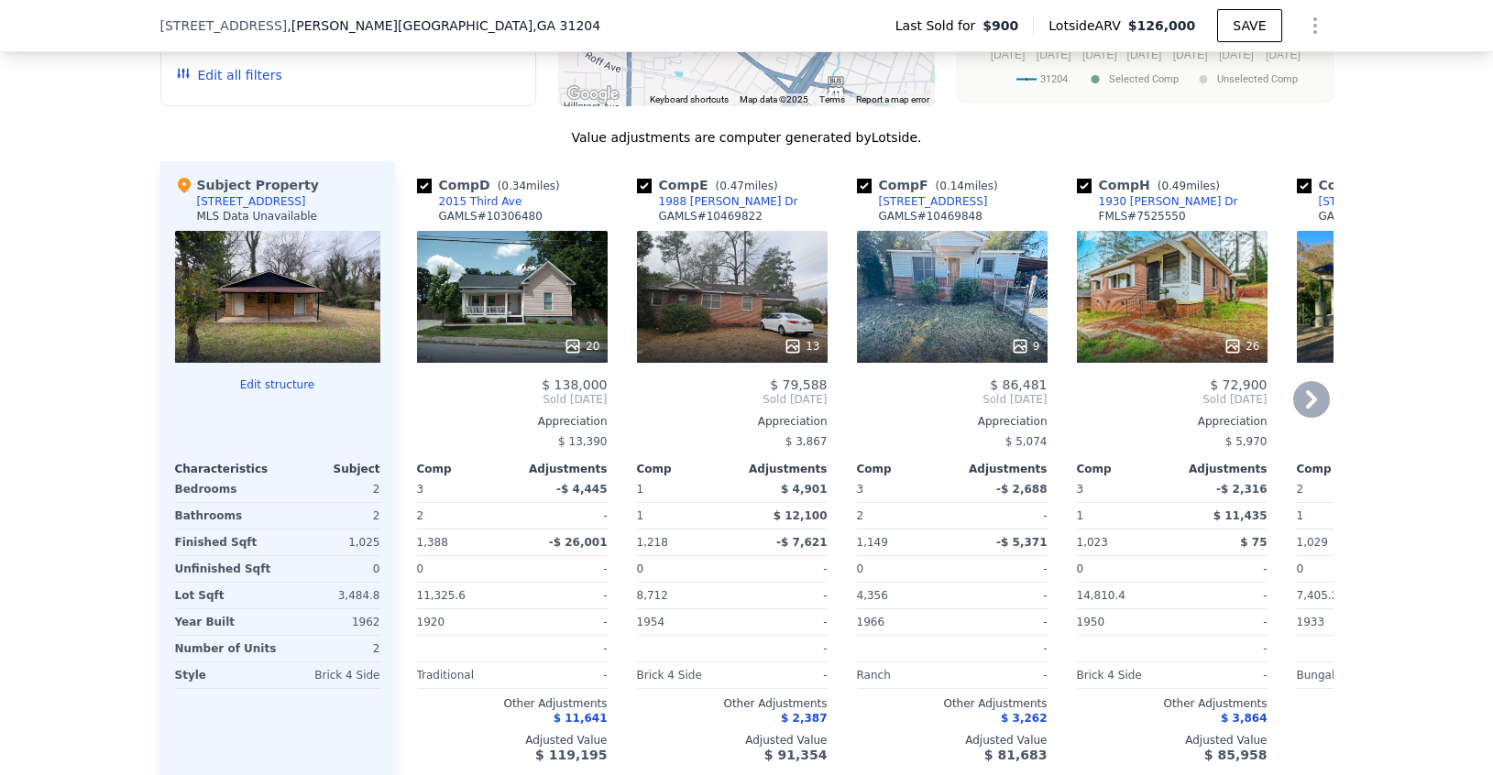
click at [425, 192] on input "checkbox" at bounding box center [424, 186] width 15 height 15
checkbox input "false"
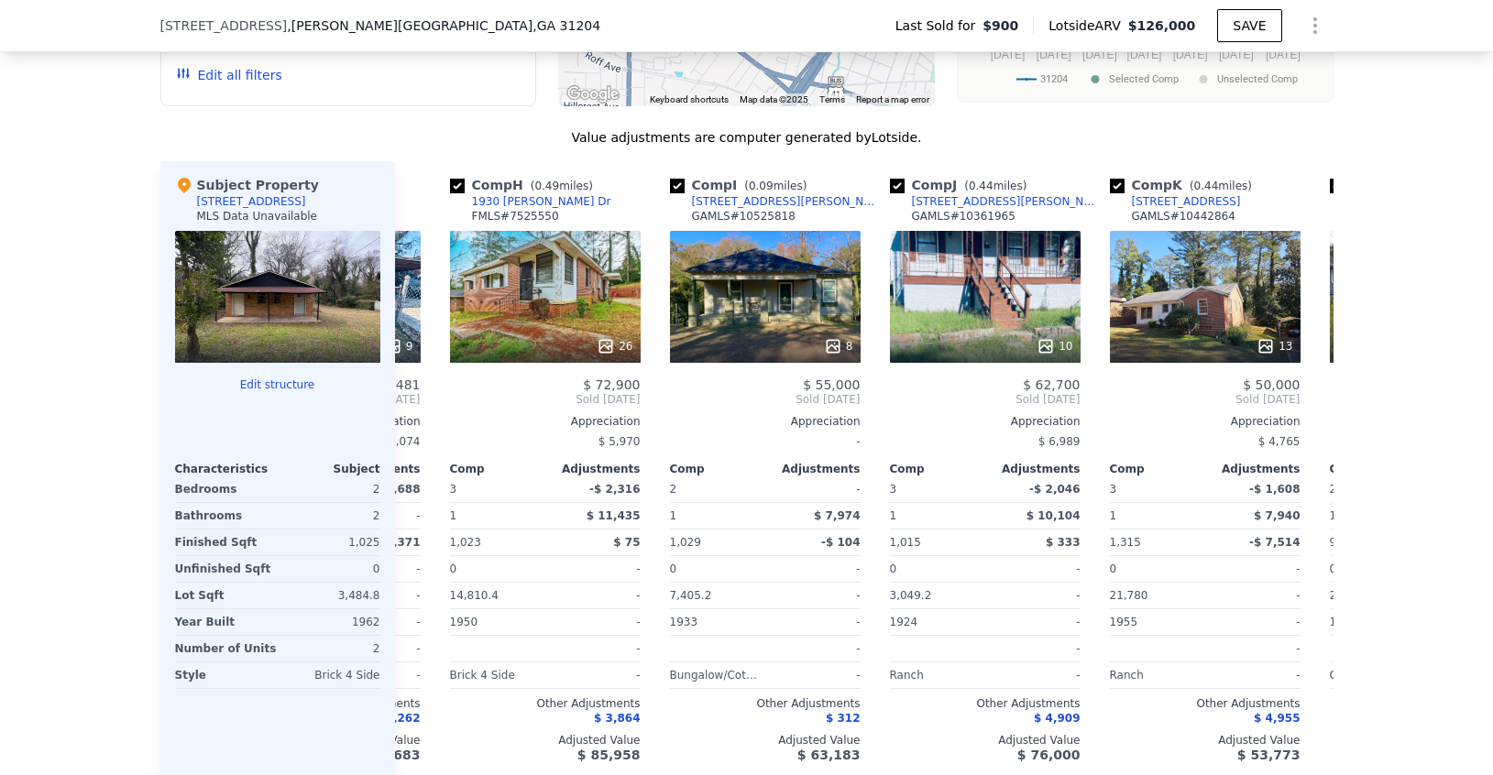
scroll to position [0, 451]
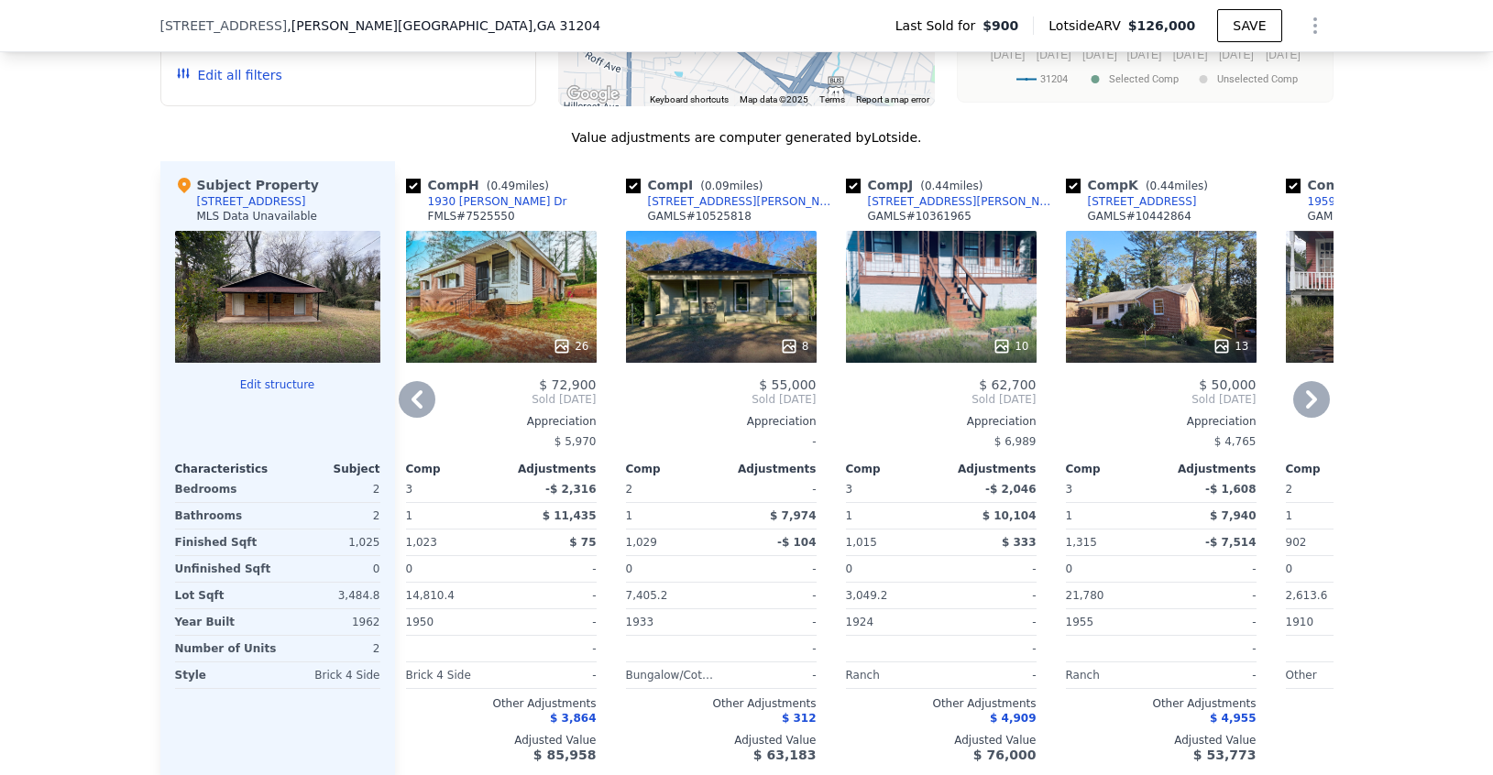
click at [851, 187] on input "checkbox" at bounding box center [853, 186] width 15 height 15
checkbox input "false"
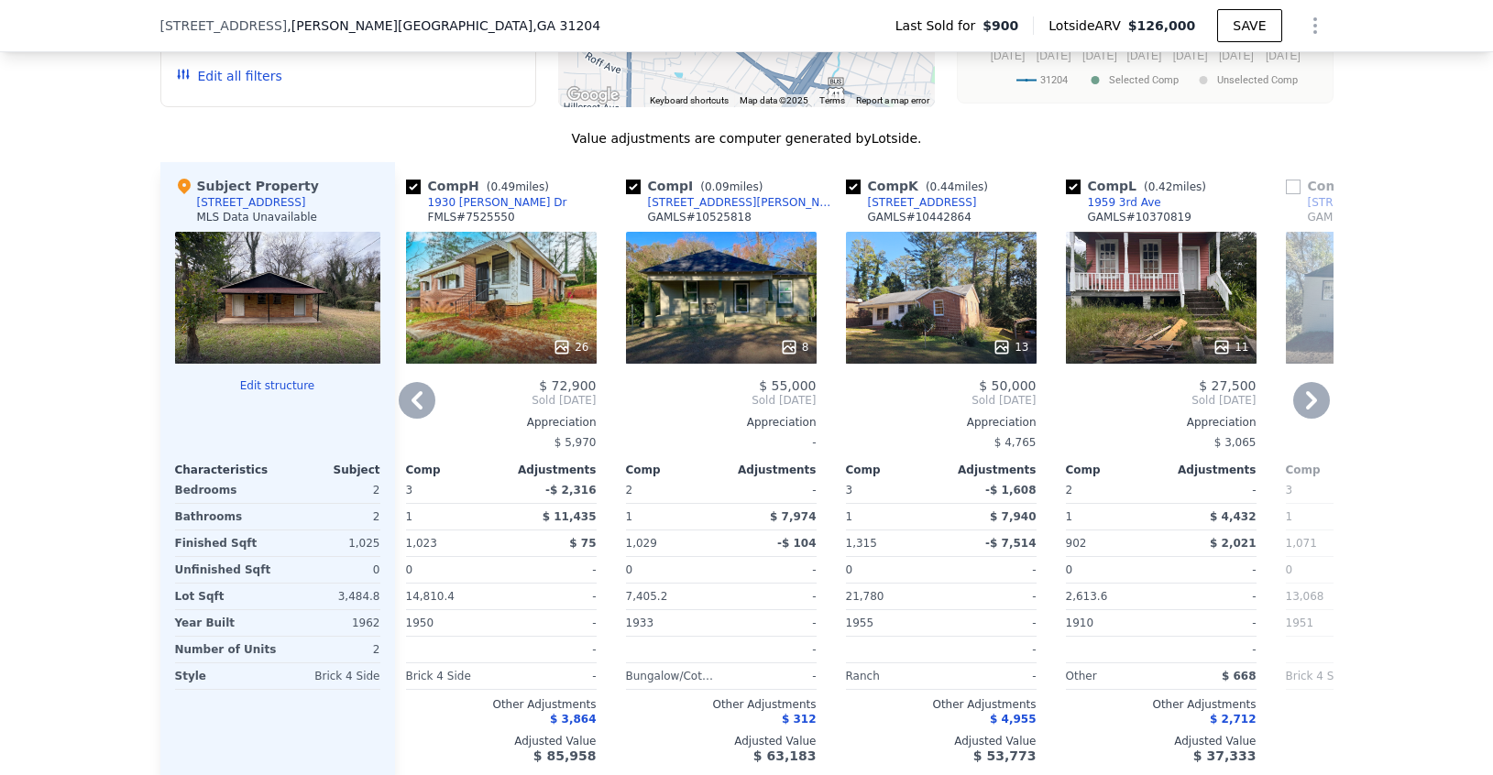
scroll to position [1862, 0]
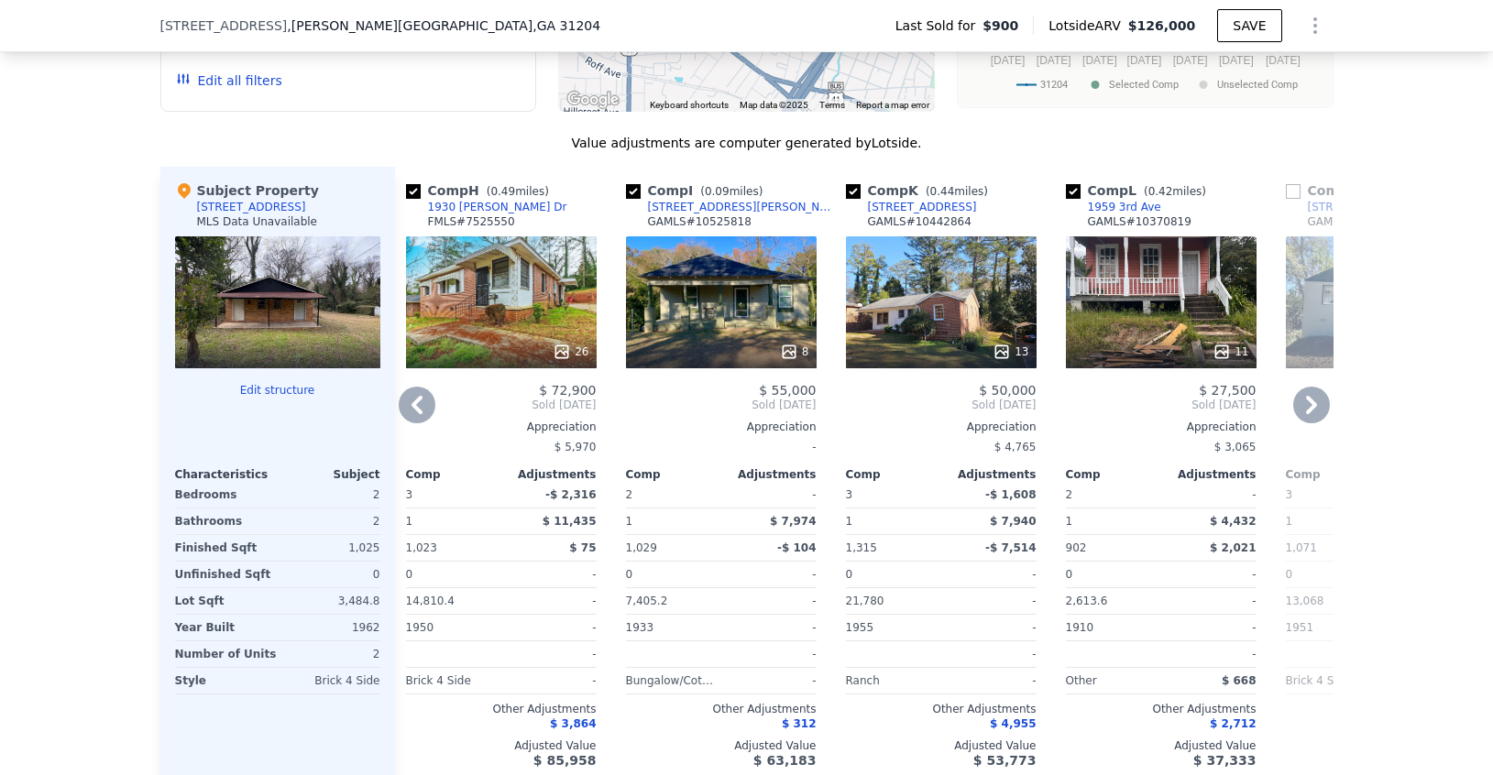
click at [1077, 194] on input "checkbox" at bounding box center [1073, 191] width 15 height 15
checkbox input "false"
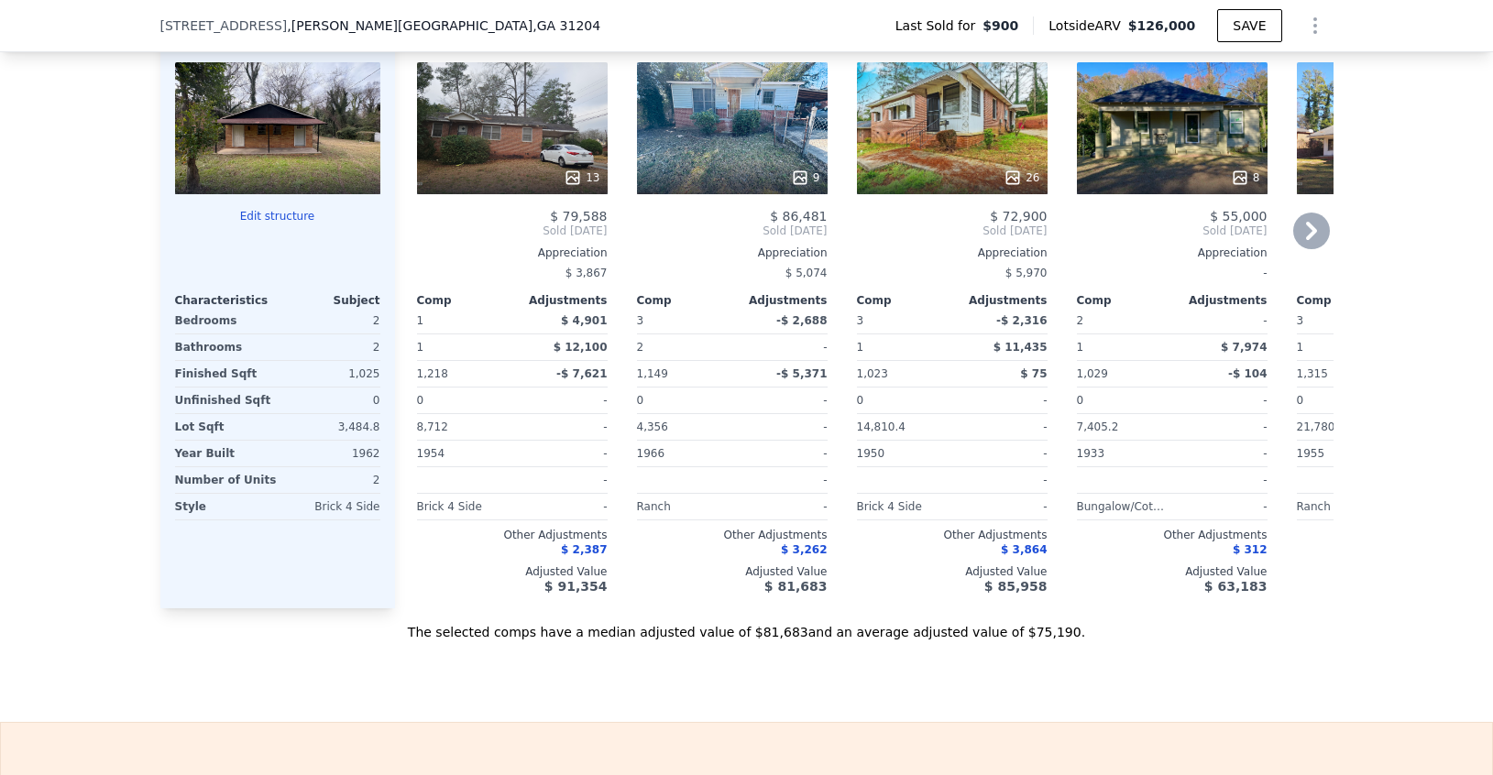
scroll to position [2038, 0]
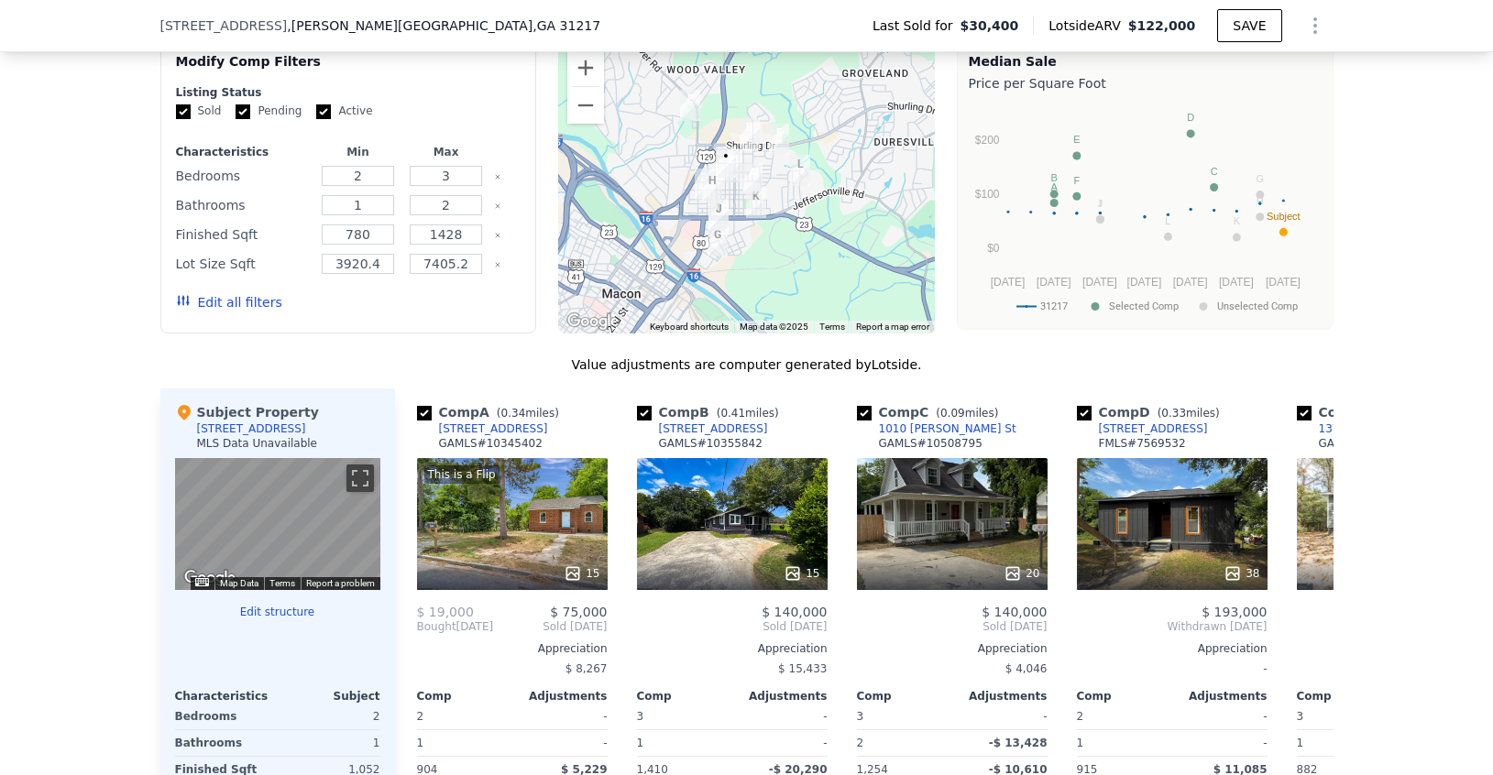
scroll to position [1528, 0]
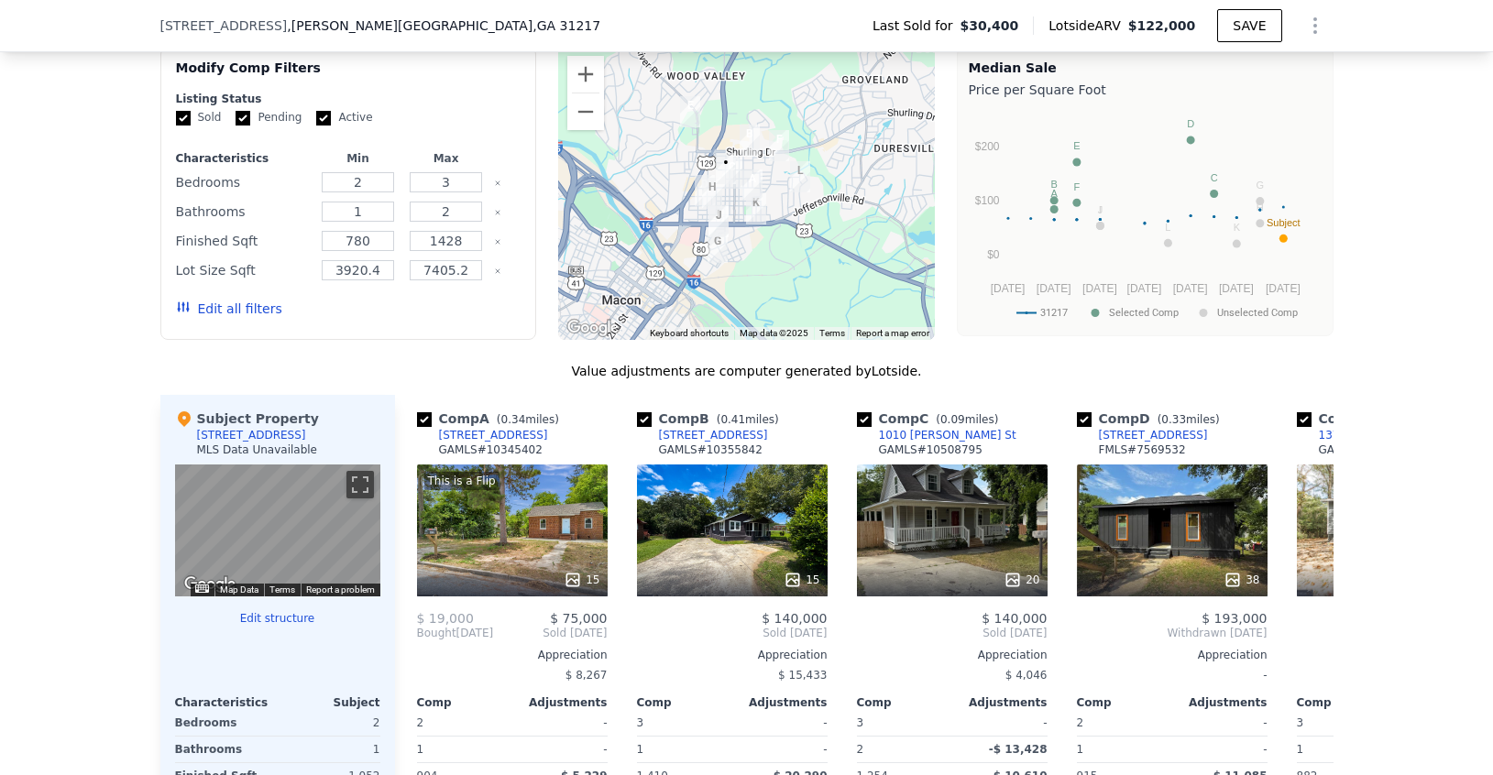
click at [211, 309] on button "Edit all filters" at bounding box center [229, 309] width 106 height 18
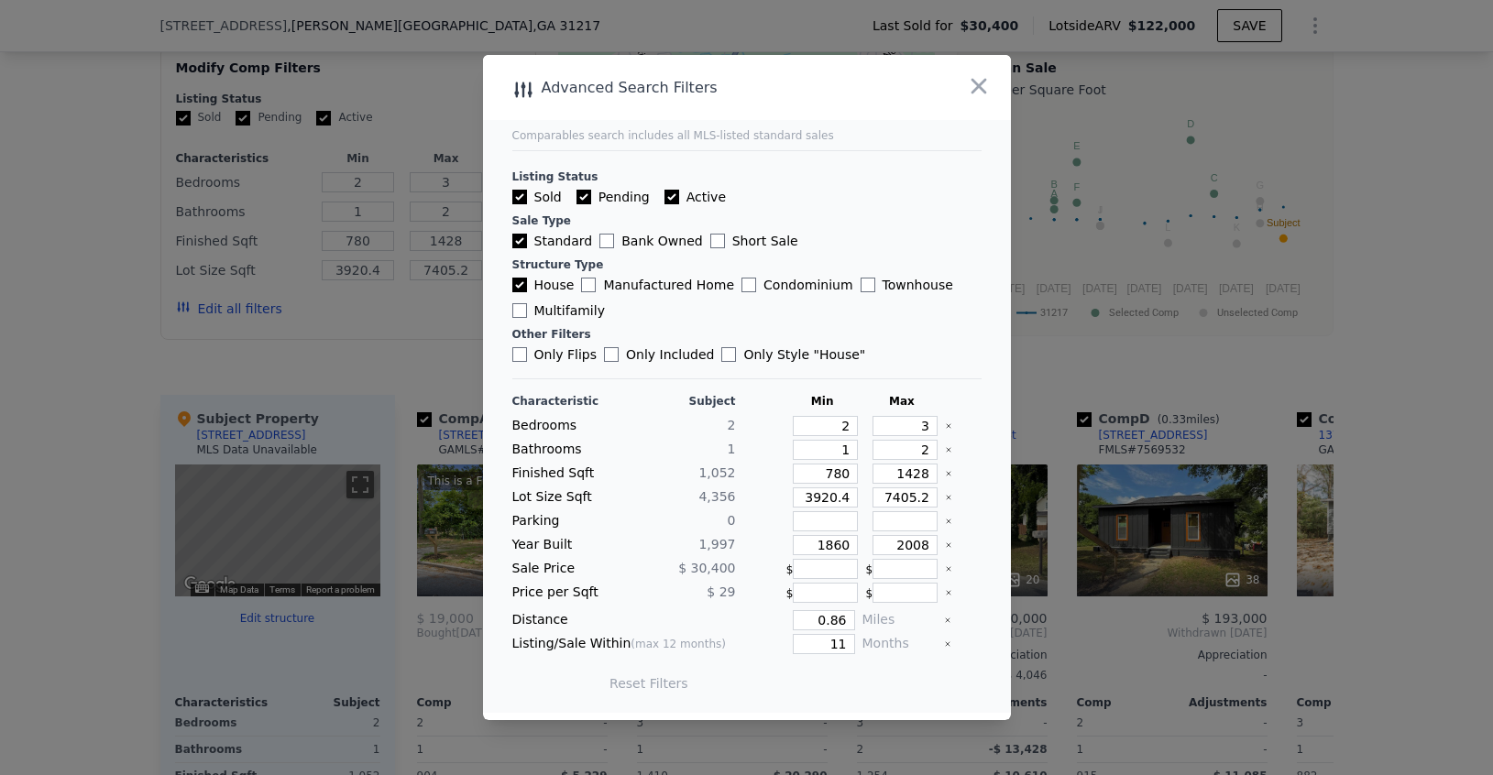
click at [512, 351] on input "Only Flips" at bounding box center [519, 354] width 15 height 15
checkbox input "true"
click at [845, 690] on button "Update Search" at bounding box center [848, 684] width 138 height 26
click at [949, 498] on icon "Clear" at bounding box center [948, 497] width 7 height 7
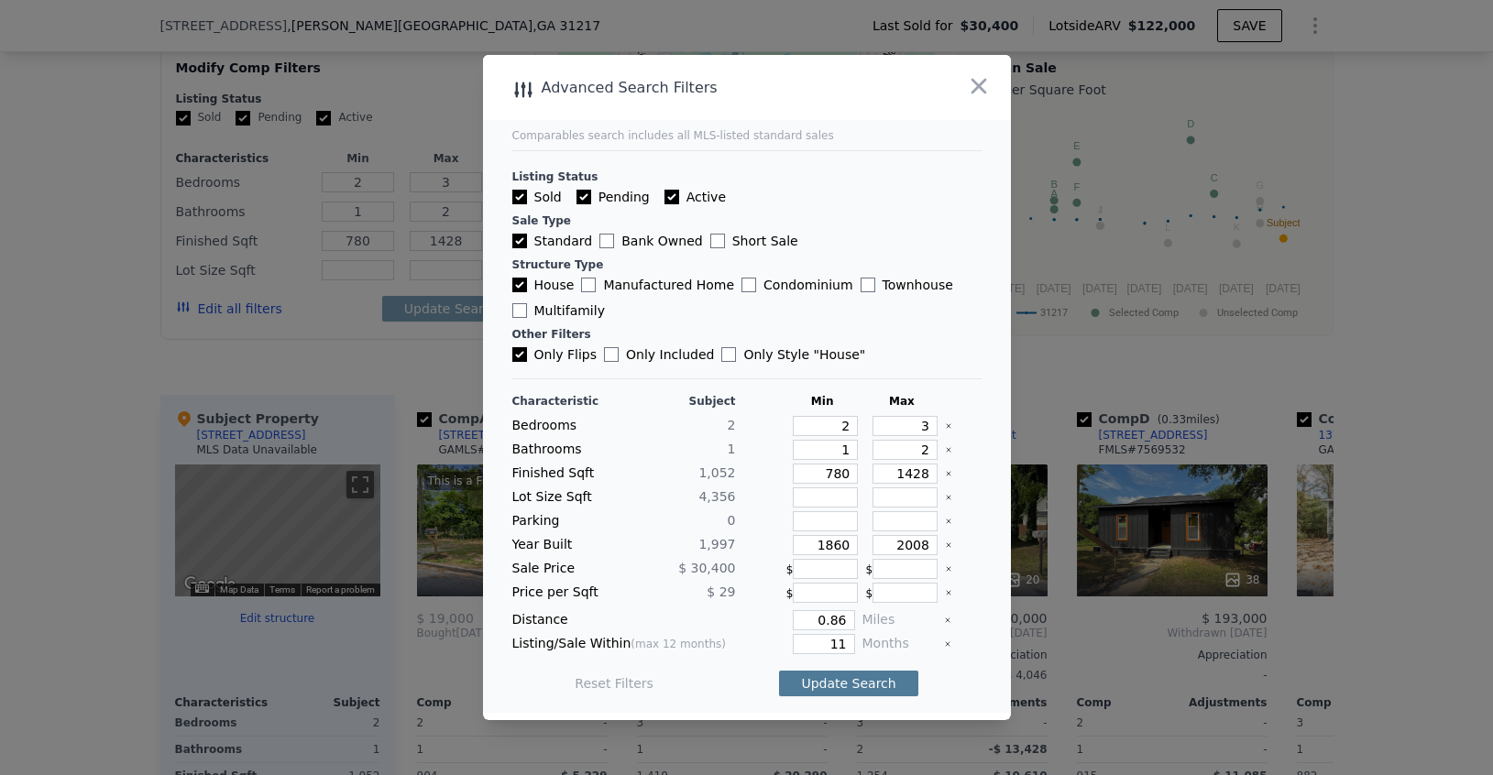
click at [835, 681] on button "Update Search" at bounding box center [848, 684] width 138 height 26
checkbox input "false"
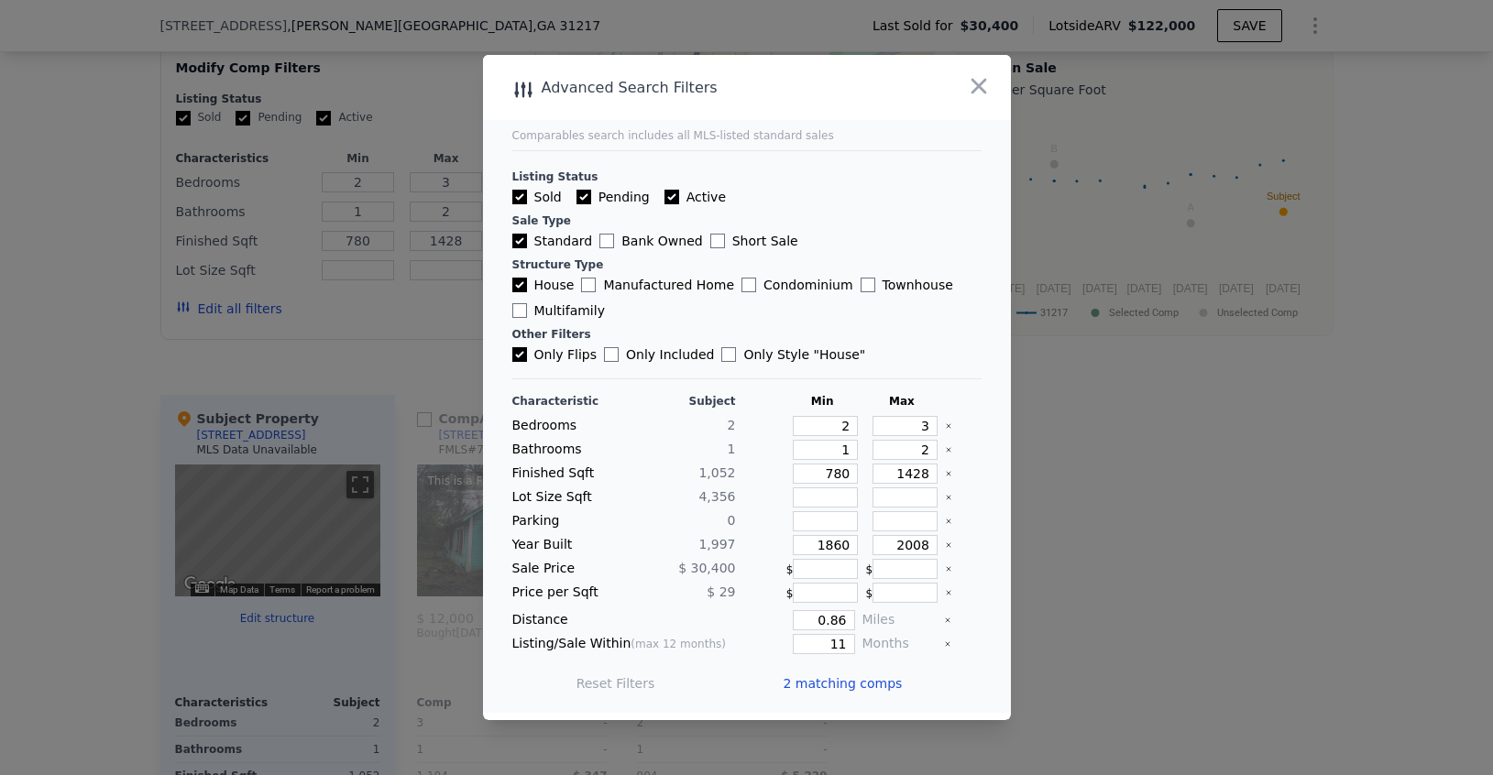
click at [835, 681] on span "2 matching comps" at bounding box center [842, 683] width 119 height 18
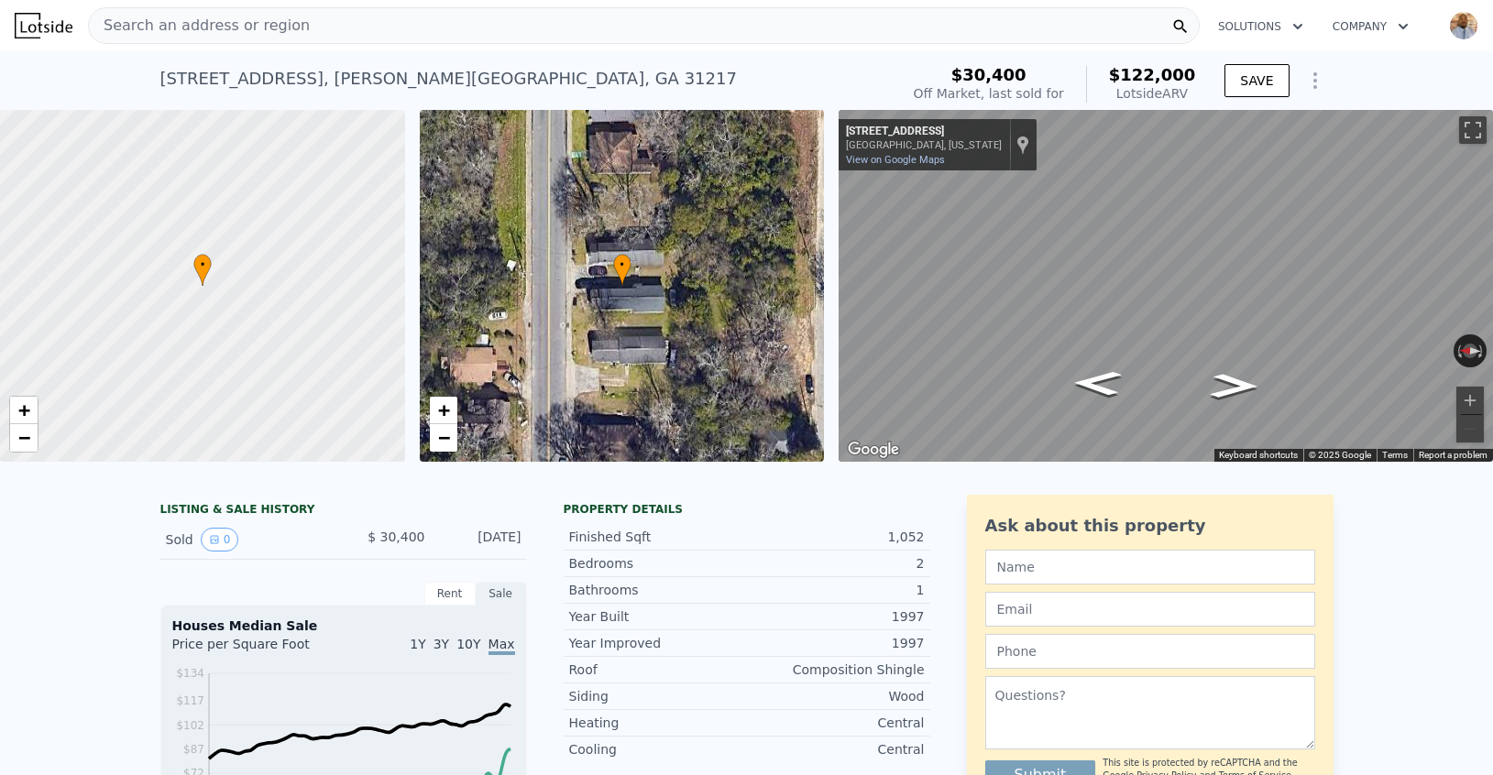
scroll to position [0, 0]
